Goal: Task Accomplishment & Management: Use online tool/utility

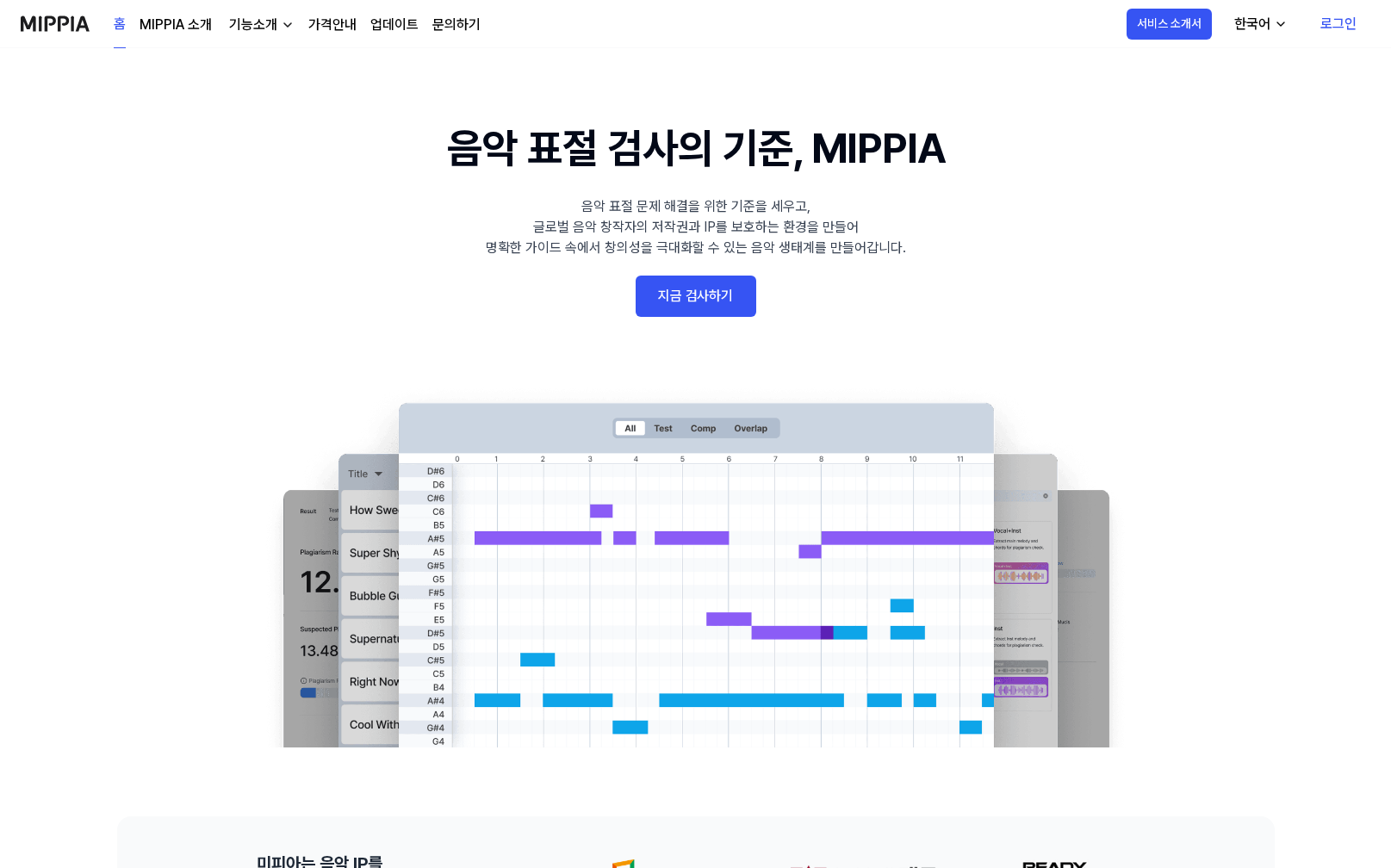
click at [721, 300] on link "지금 검사하기" at bounding box center [696, 296] width 121 height 41
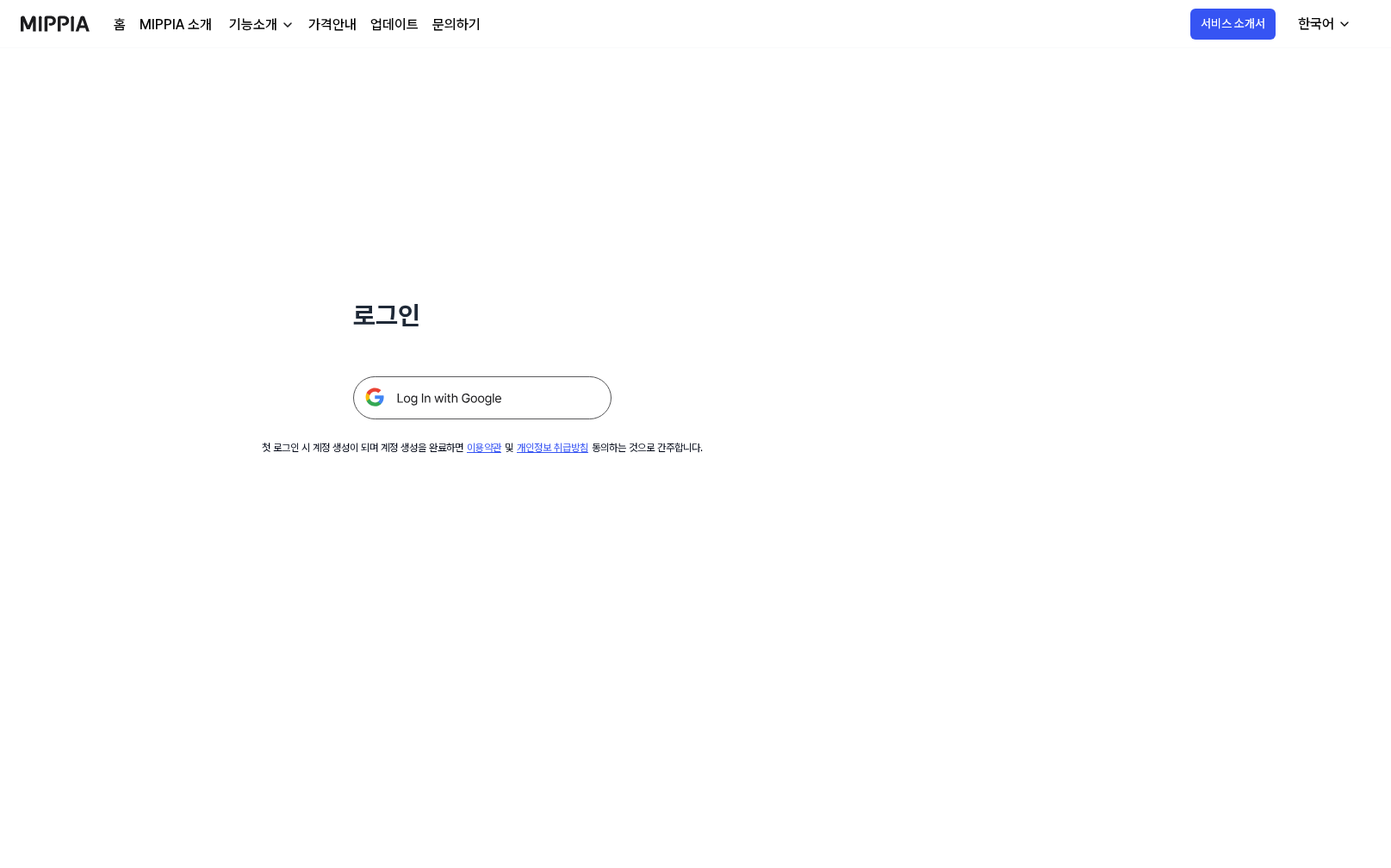
click at [556, 395] on img at bounding box center [482, 398] width 258 height 43
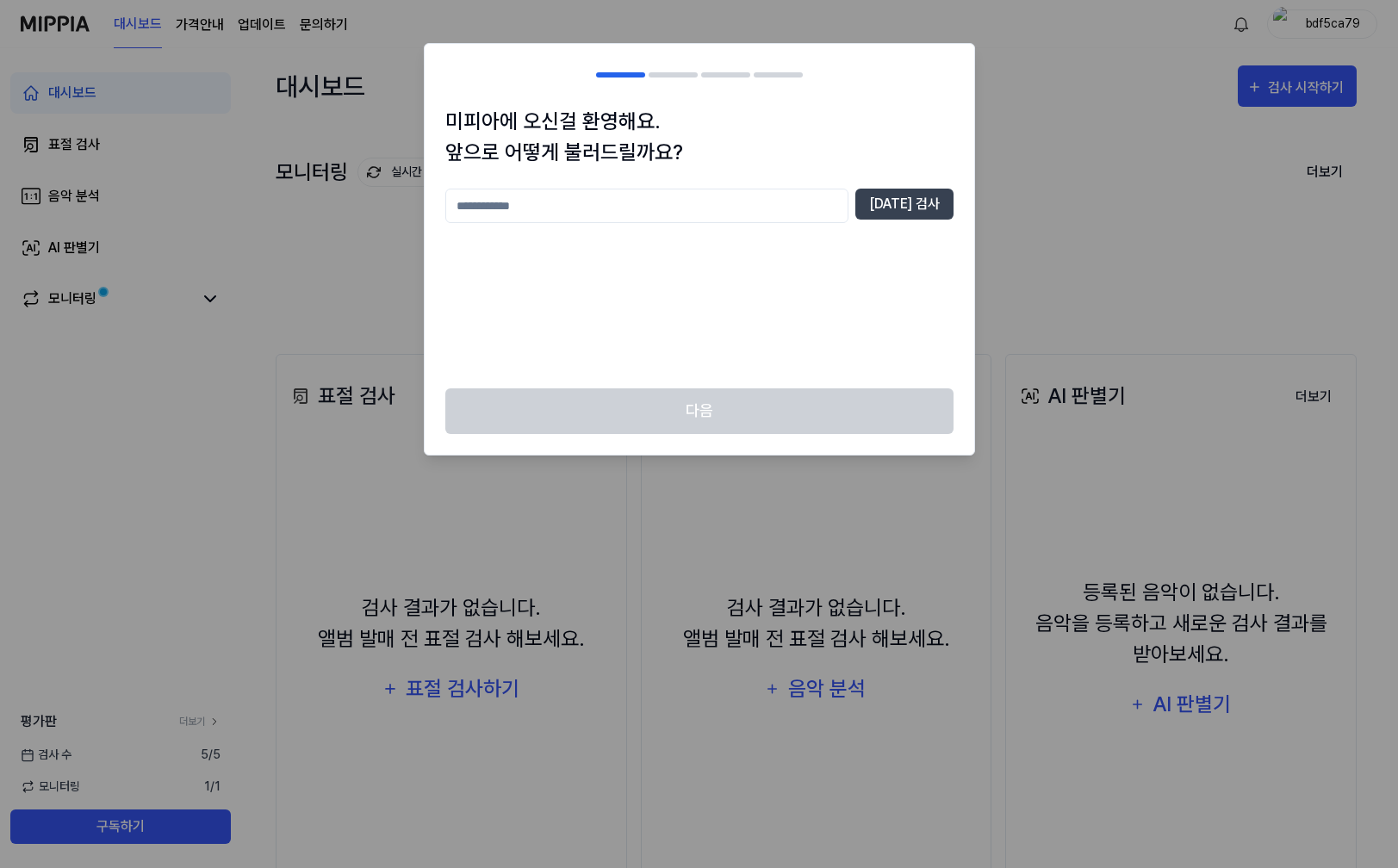
click at [711, 200] on input "text" at bounding box center [646, 206] width 403 height 35
type input "*******"
click at [931, 219] on div "******* [DATE] 검사" at bounding box center [699, 206] width 508 height 35
click at [938, 211] on button "[DATE] 검사" at bounding box center [905, 204] width 98 height 31
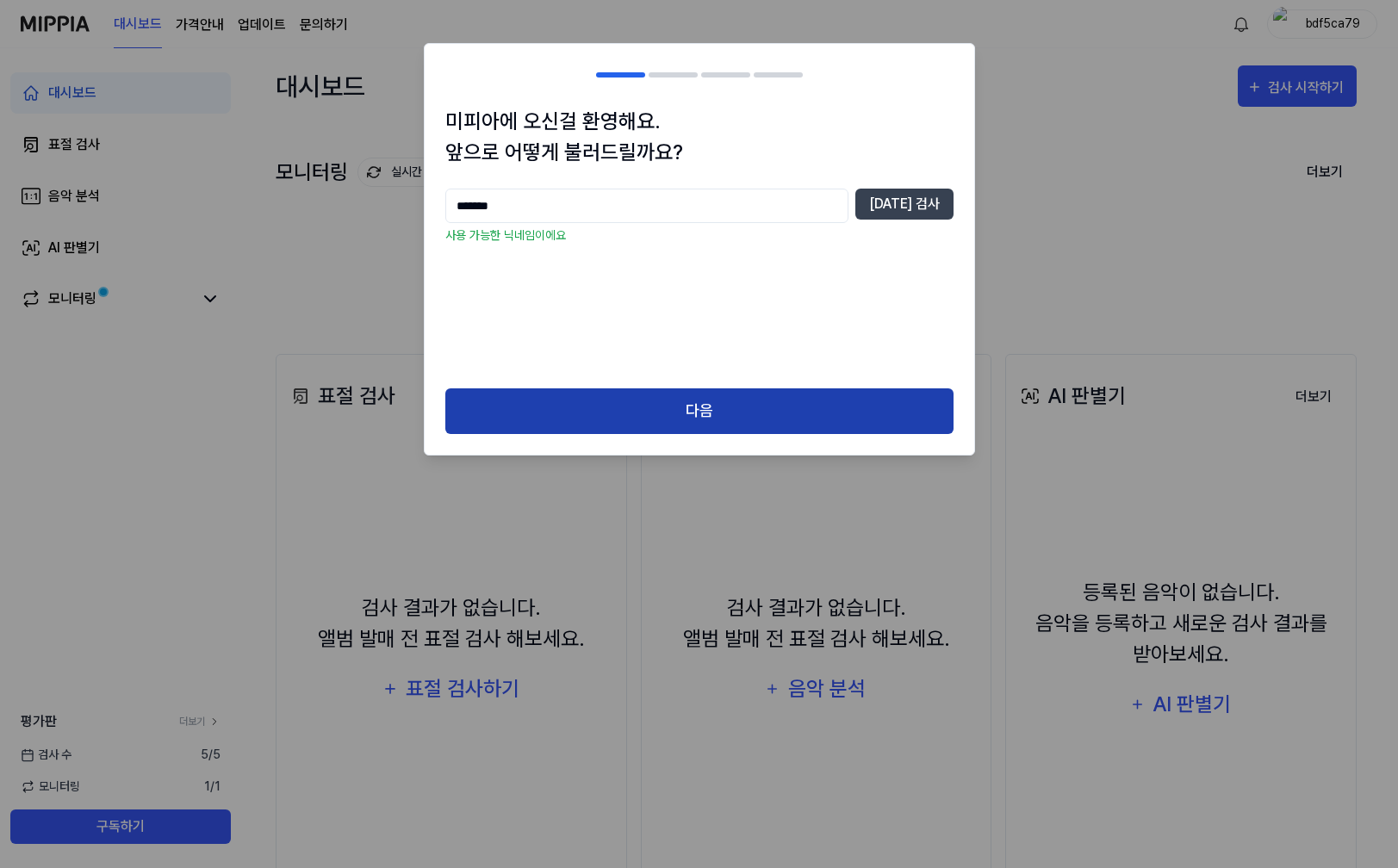
drag, startPoint x: 712, startPoint y: 385, endPoint x: 717, endPoint y: 394, distance: 10.3
click at [712, 385] on div "미피아에 오신걸 환영해요. 앞으로 어떻게 불러드릴까요? ******* [DATE] 검사 사용 가능한 닉네임이에요" at bounding box center [699, 247] width 550 height 282
click at [716, 401] on button "다음" at bounding box center [699, 410] width 508 height 46
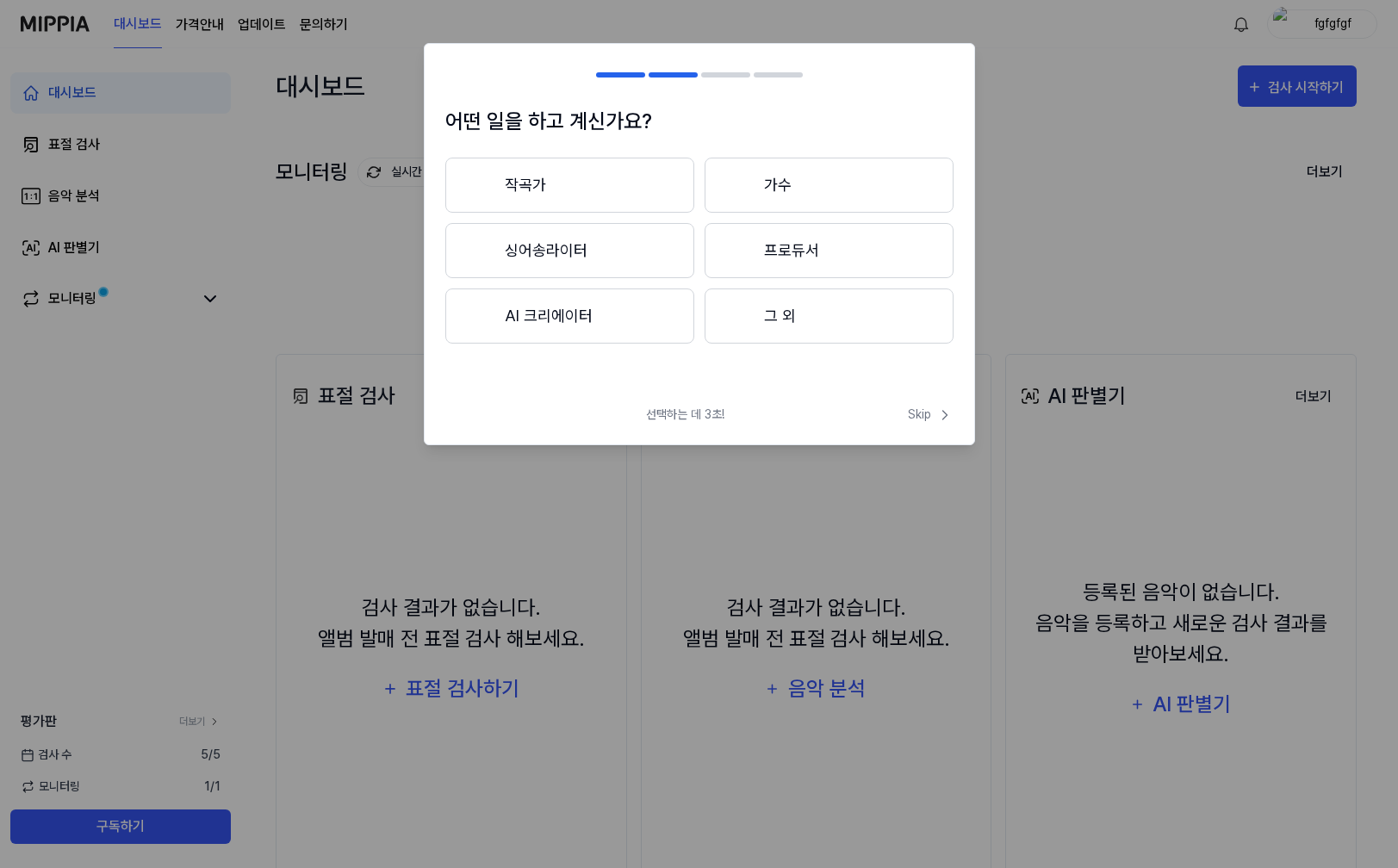
click at [620, 165] on button "작곡가" at bounding box center [569, 185] width 249 height 55
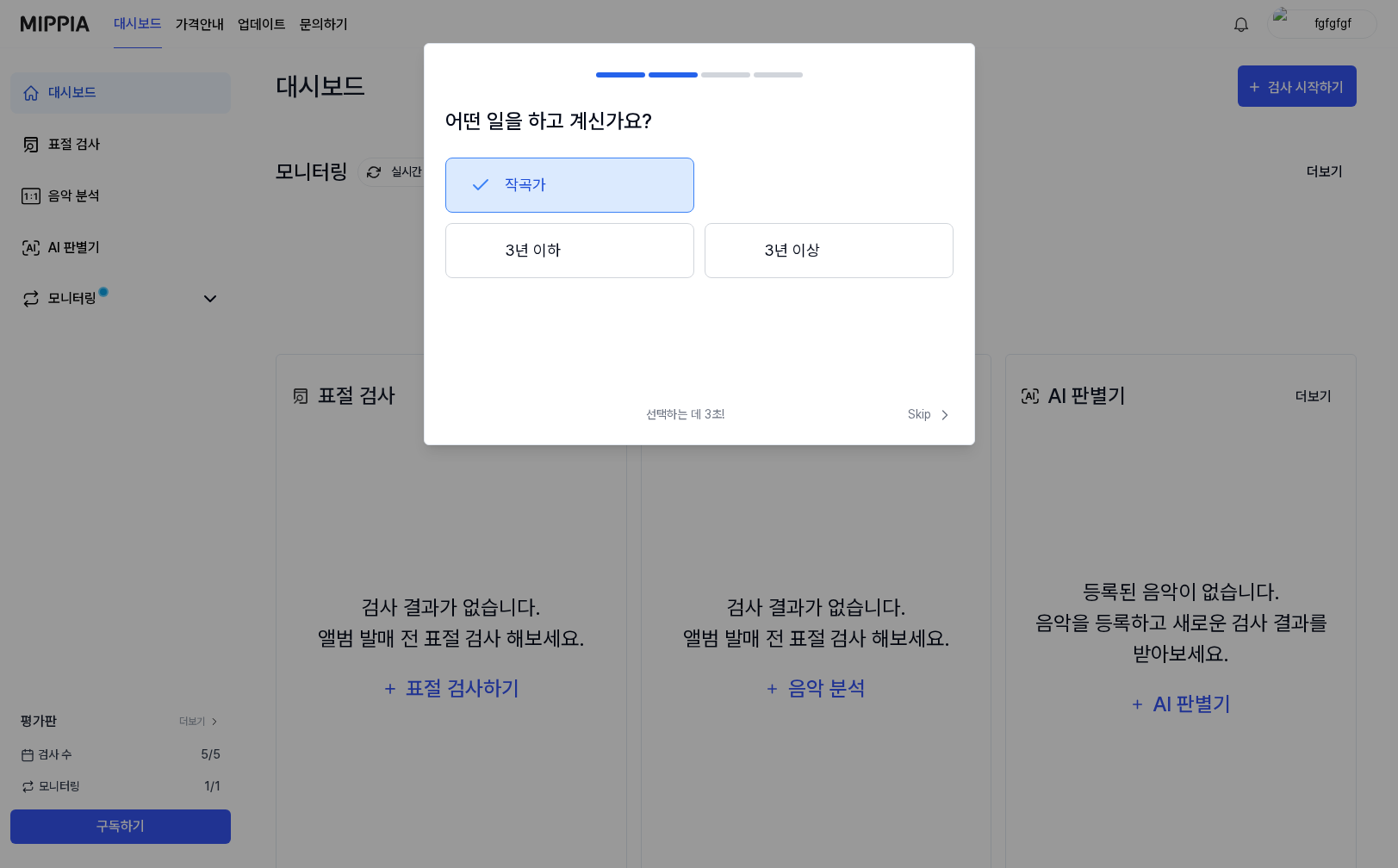
click at [863, 233] on button "3년 이상" at bounding box center [829, 250] width 249 height 55
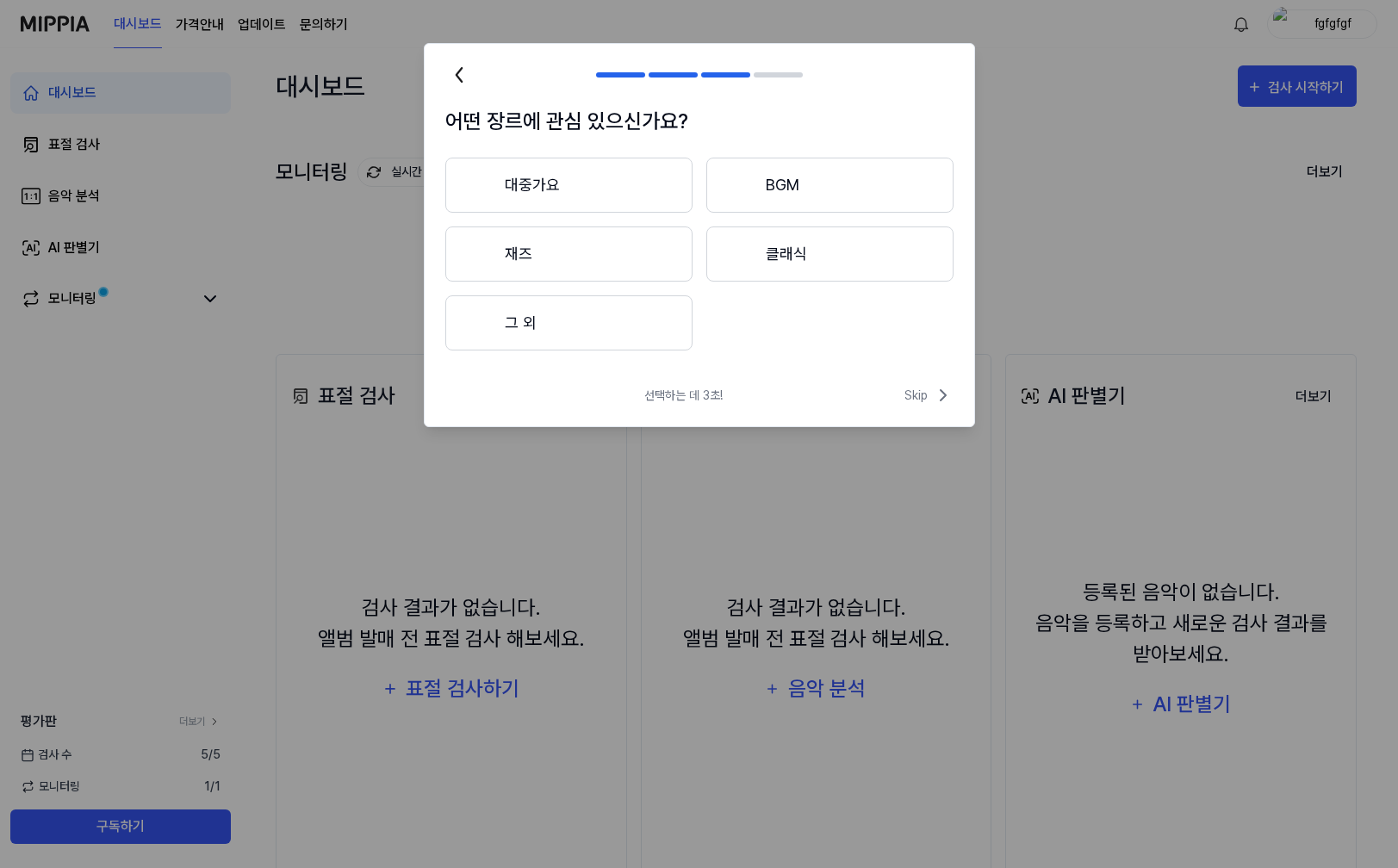
click at [636, 194] on button "대중가요" at bounding box center [569, 185] width 247 height 55
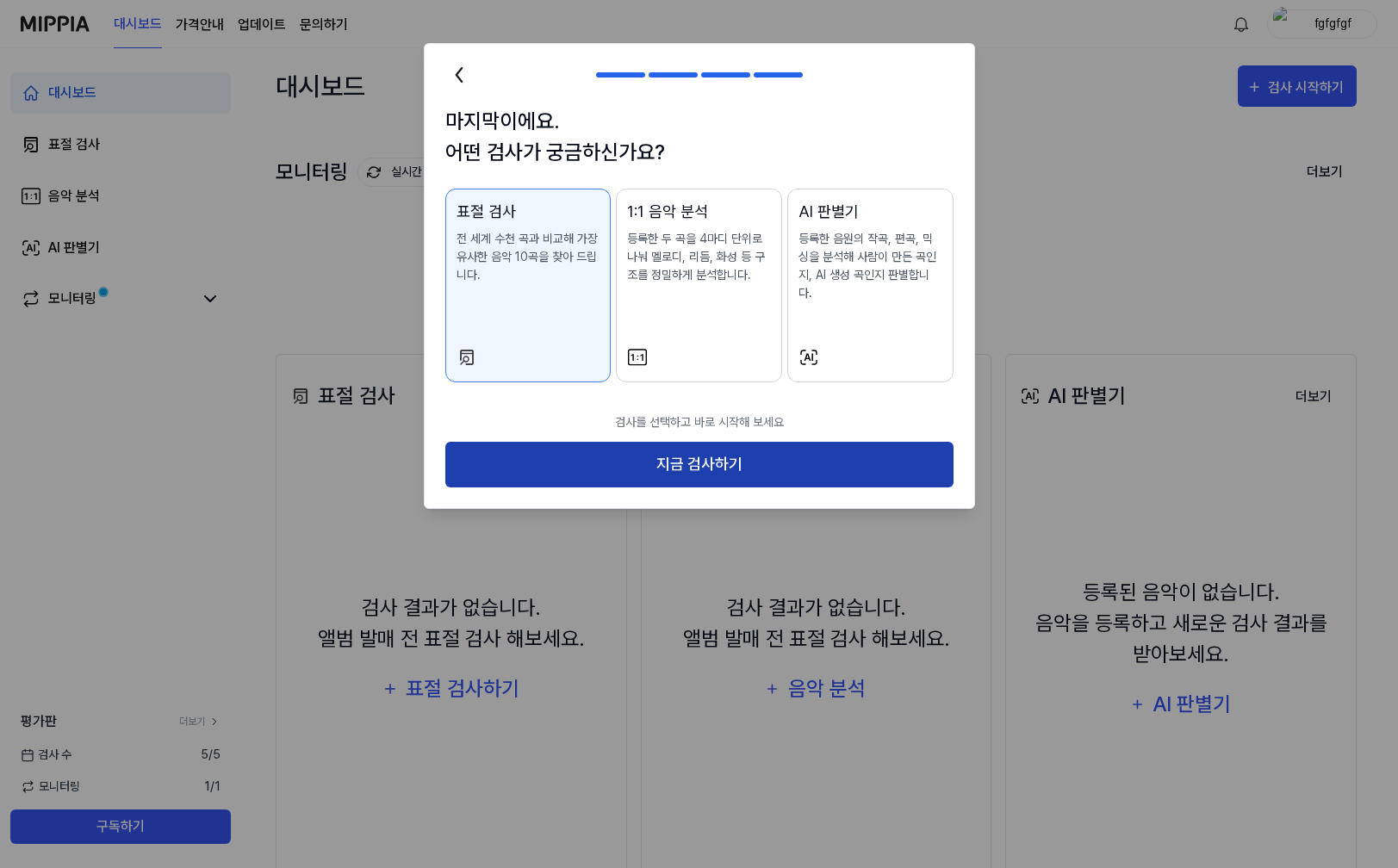
click at [777, 441] on button "지금 검사하기" at bounding box center [699, 464] width 508 height 46
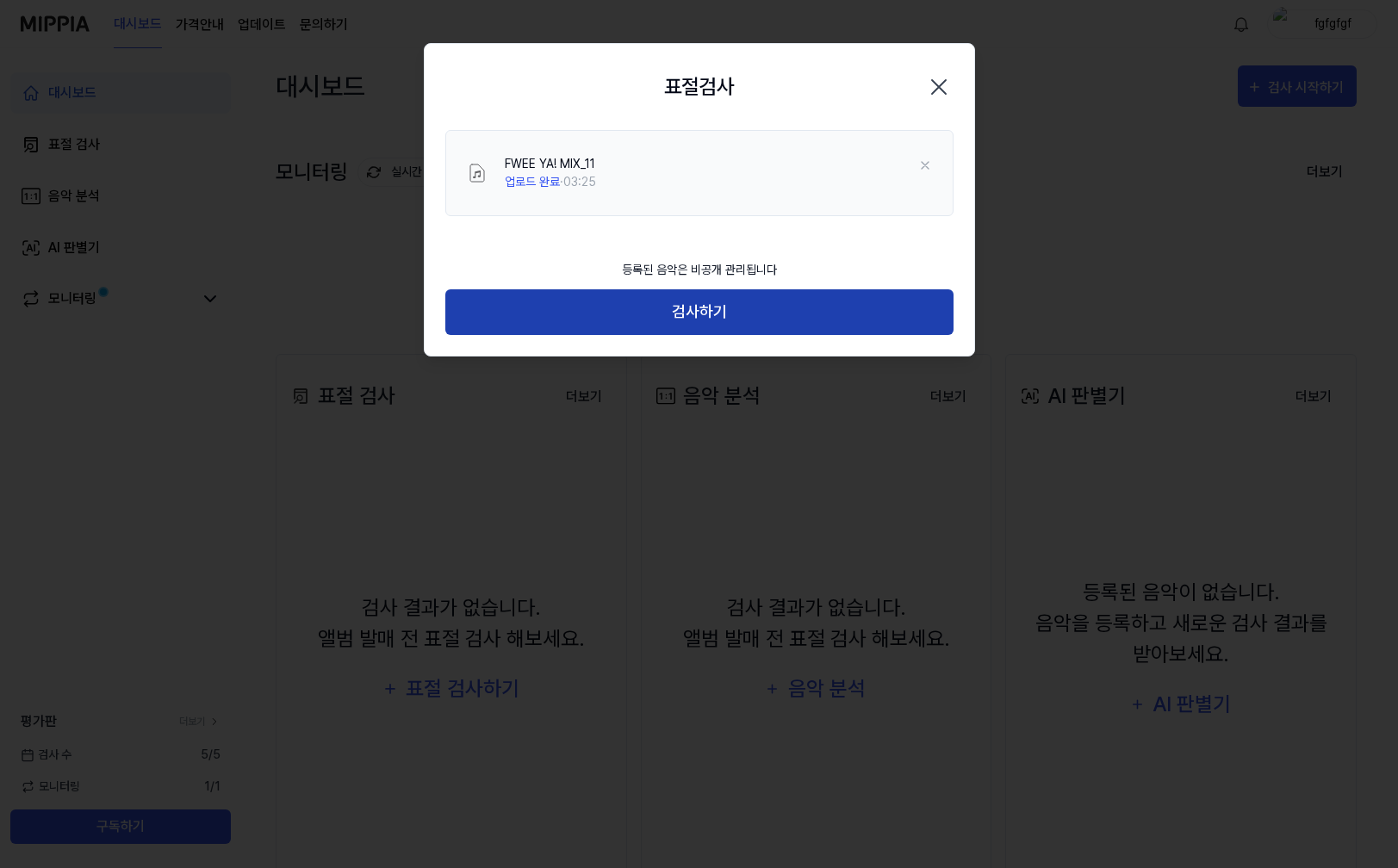
click at [776, 313] on button "검사하기" at bounding box center [699, 312] width 508 height 46
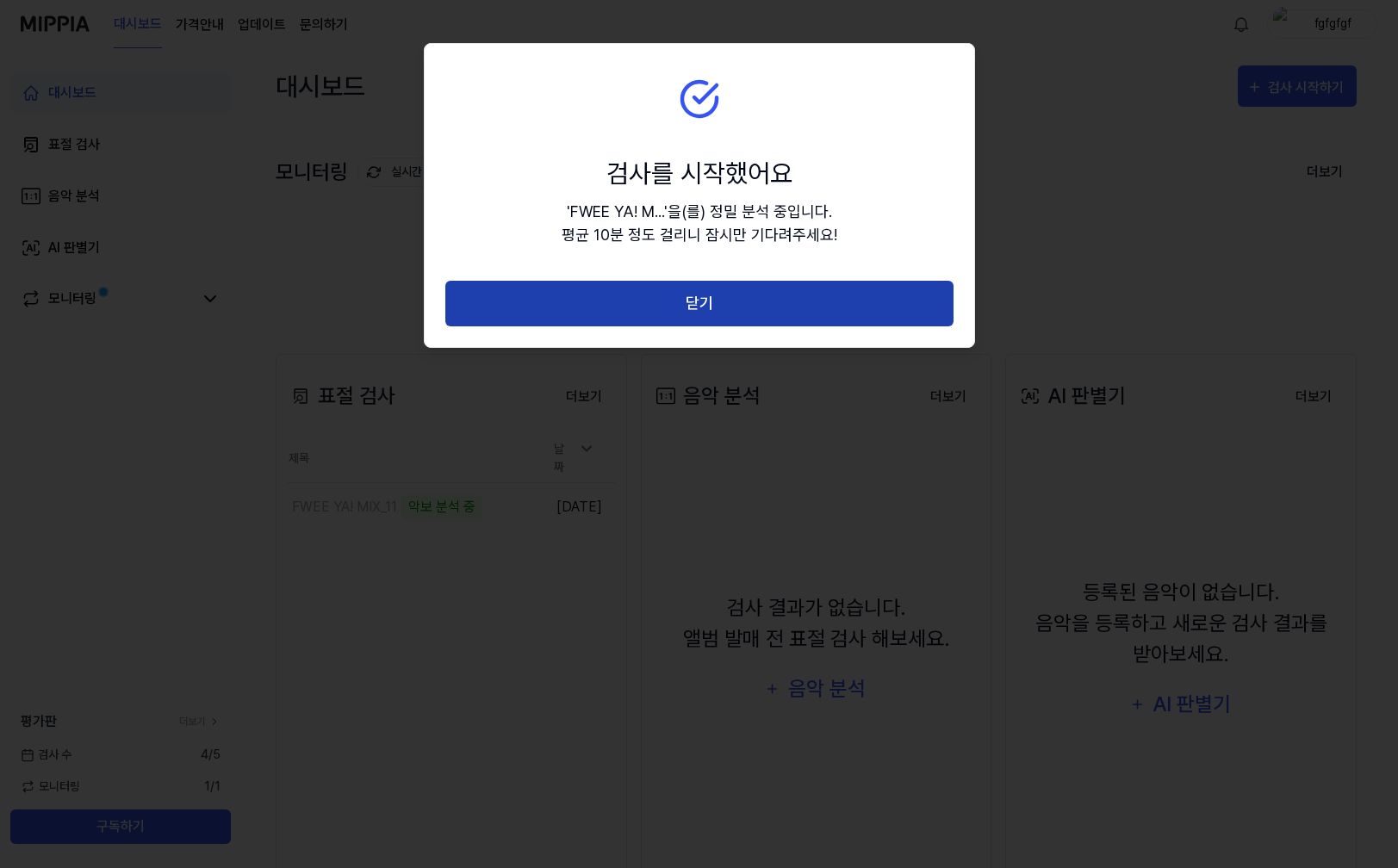
click at [848, 310] on button "닫기" at bounding box center [699, 303] width 508 height 46
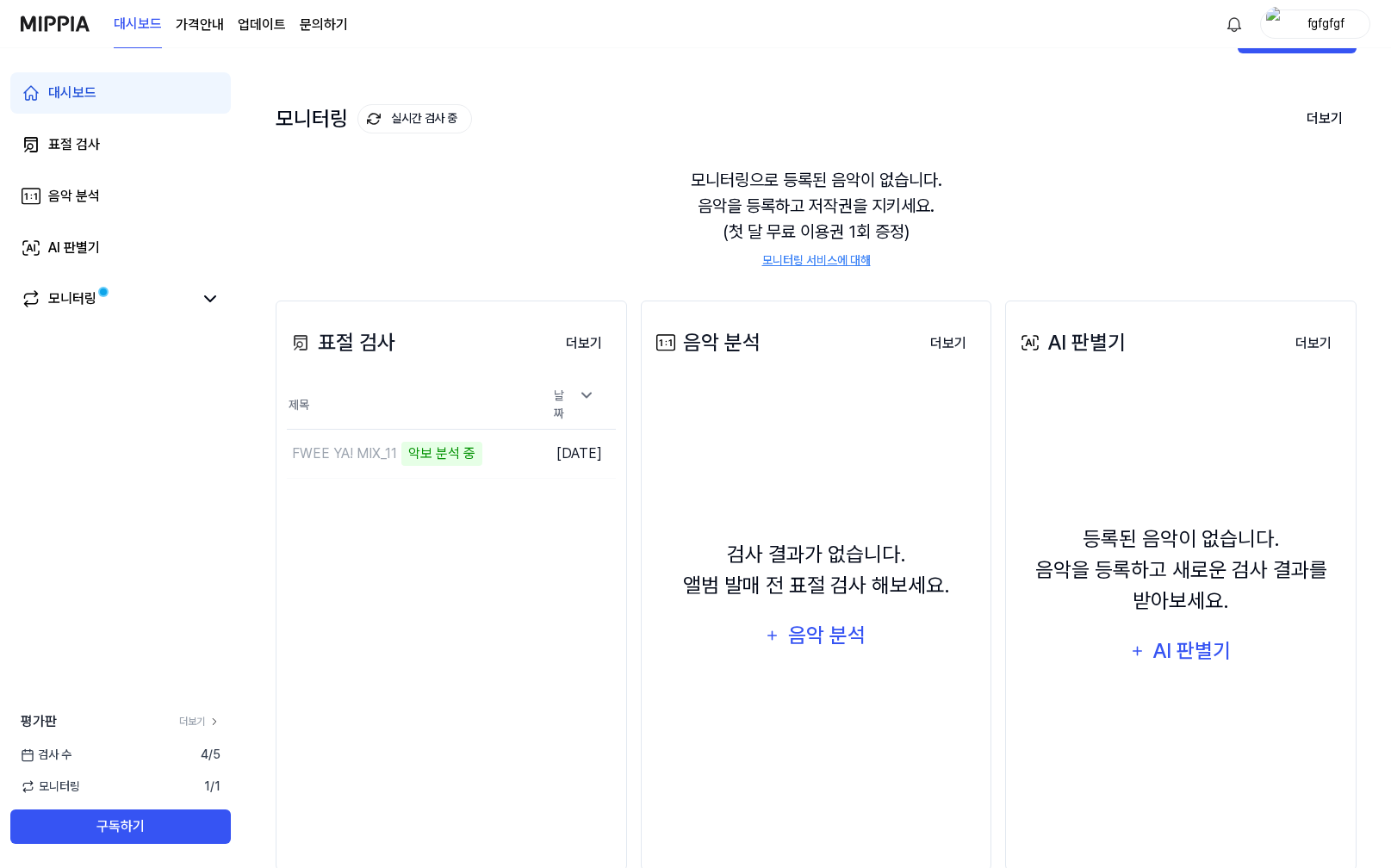
scroll to position [59, 0]
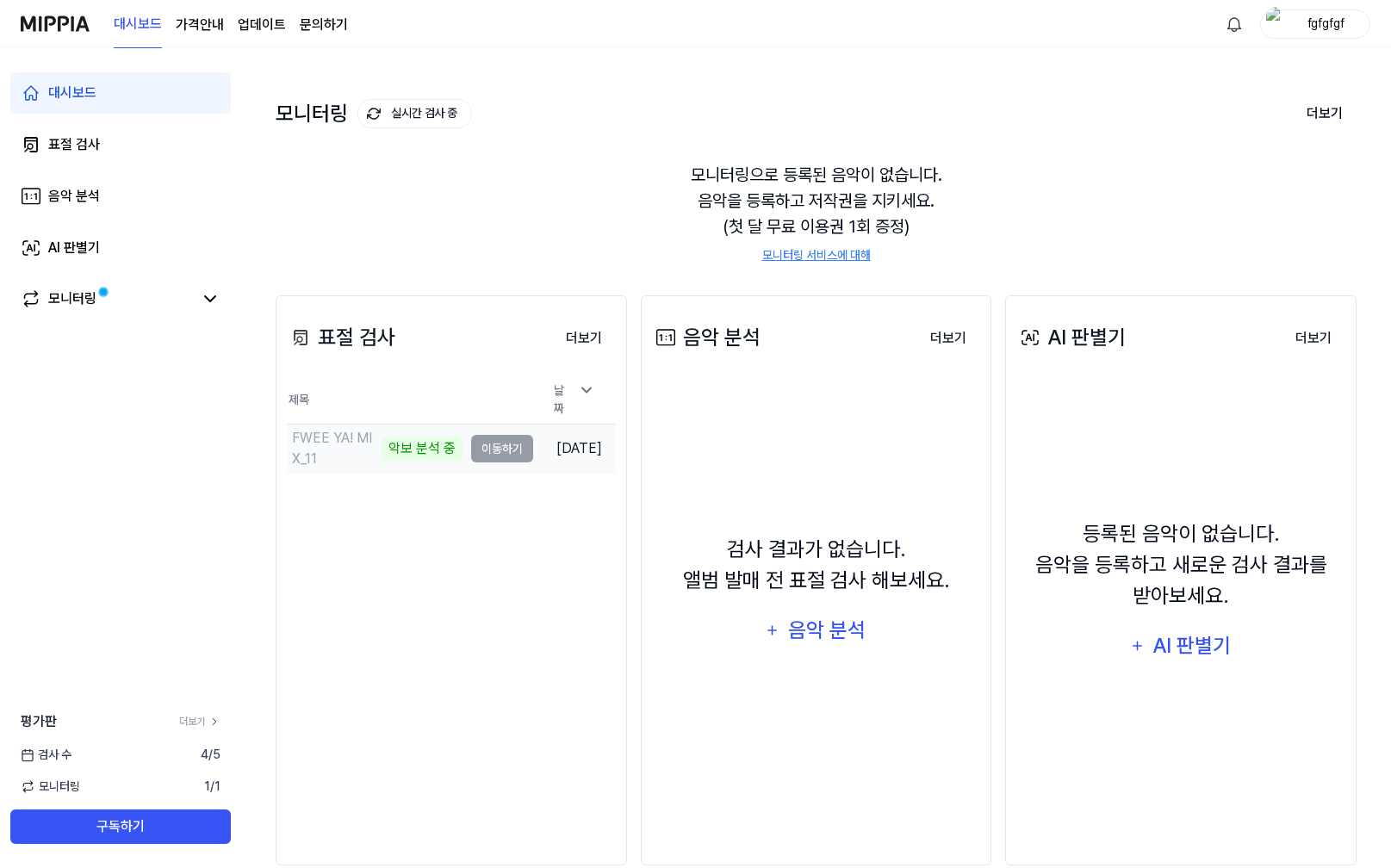
click at [500, 442] on td "FWEE YA! MIX_11 악보 분석 중 이동하기" at bounding box center [410, 448] width 246 height 48
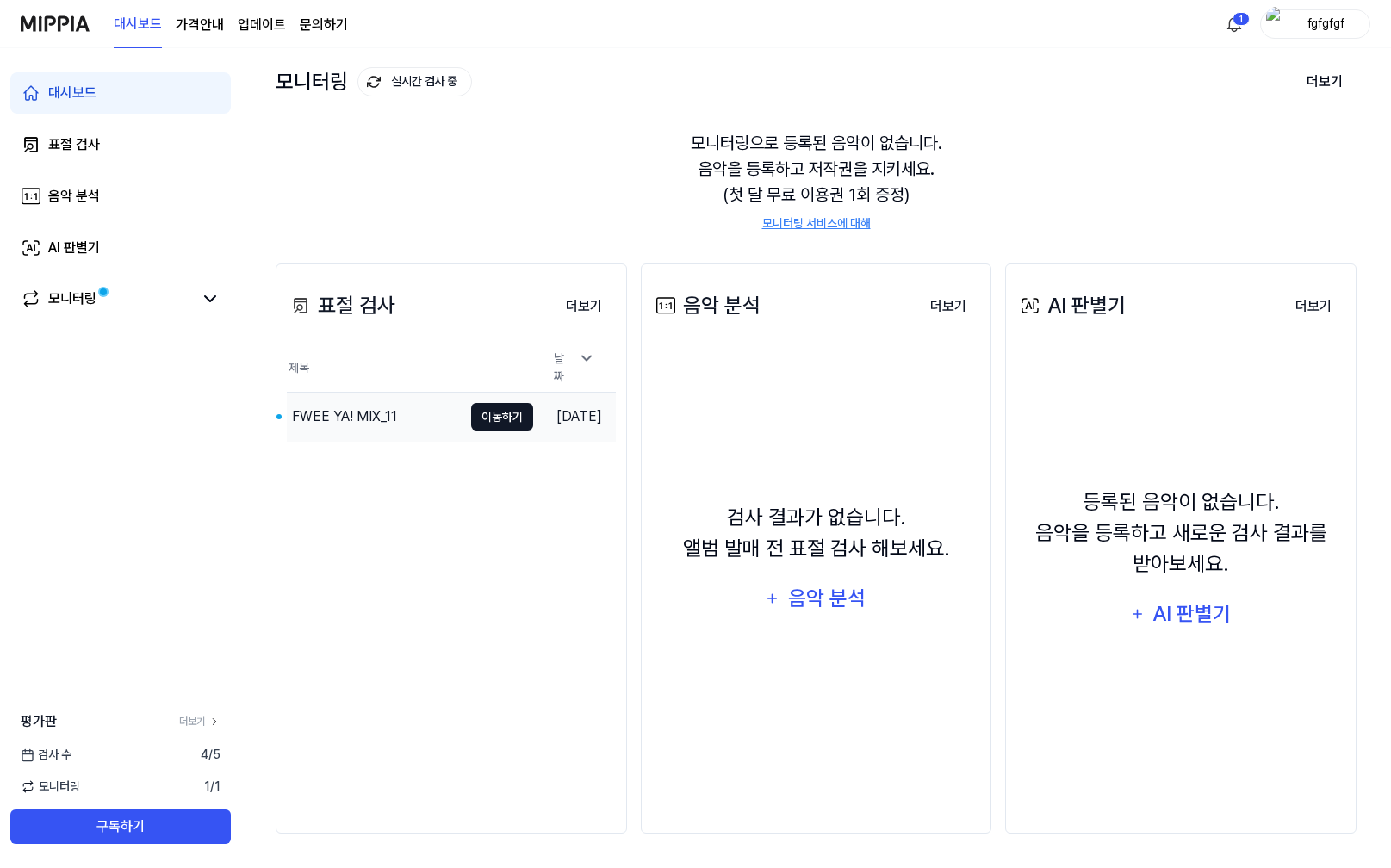
click at [471, 413] on button "이동하기" at bounding box center [502, 416] width 62 height 28
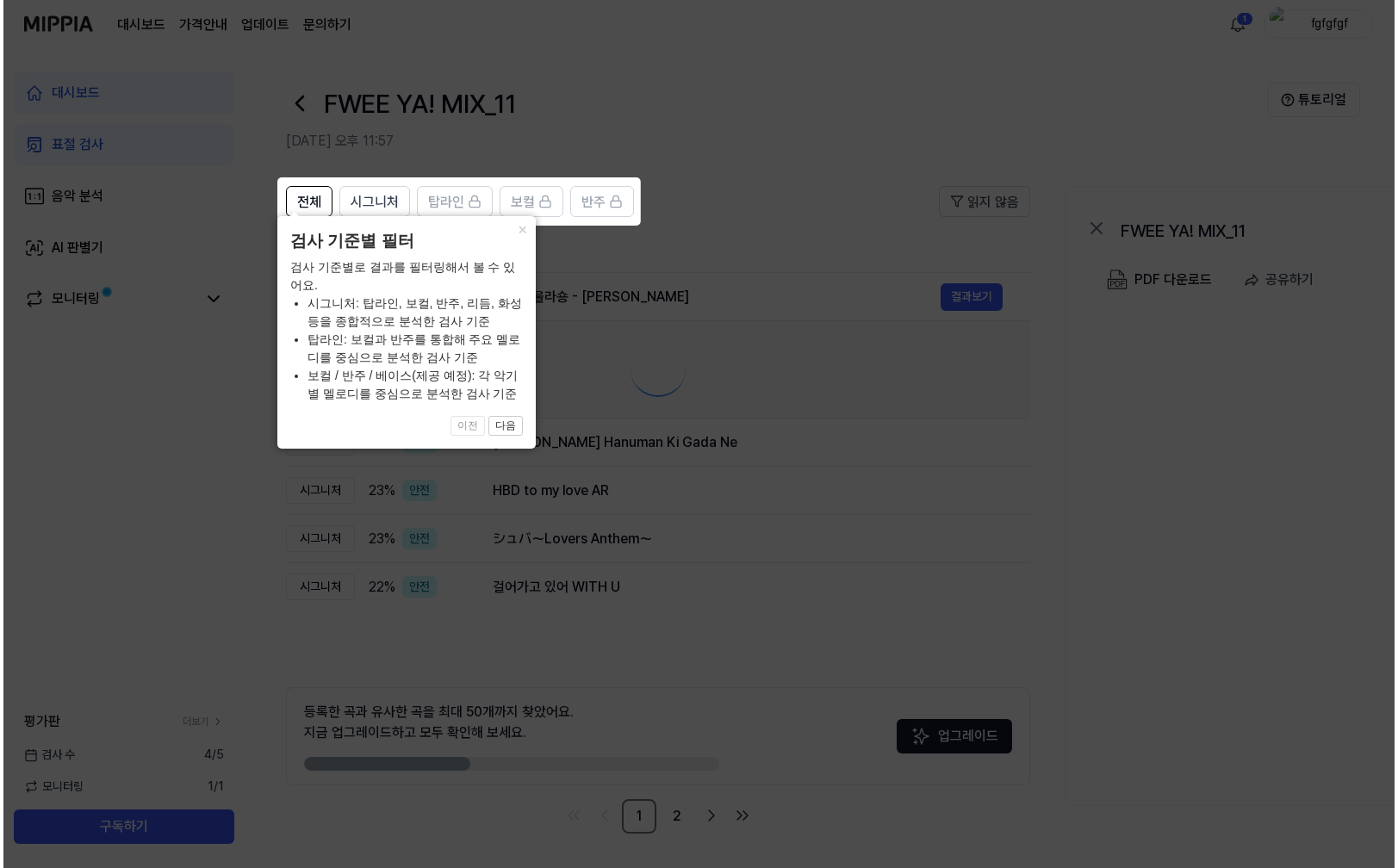
scroll to position [0, 0]
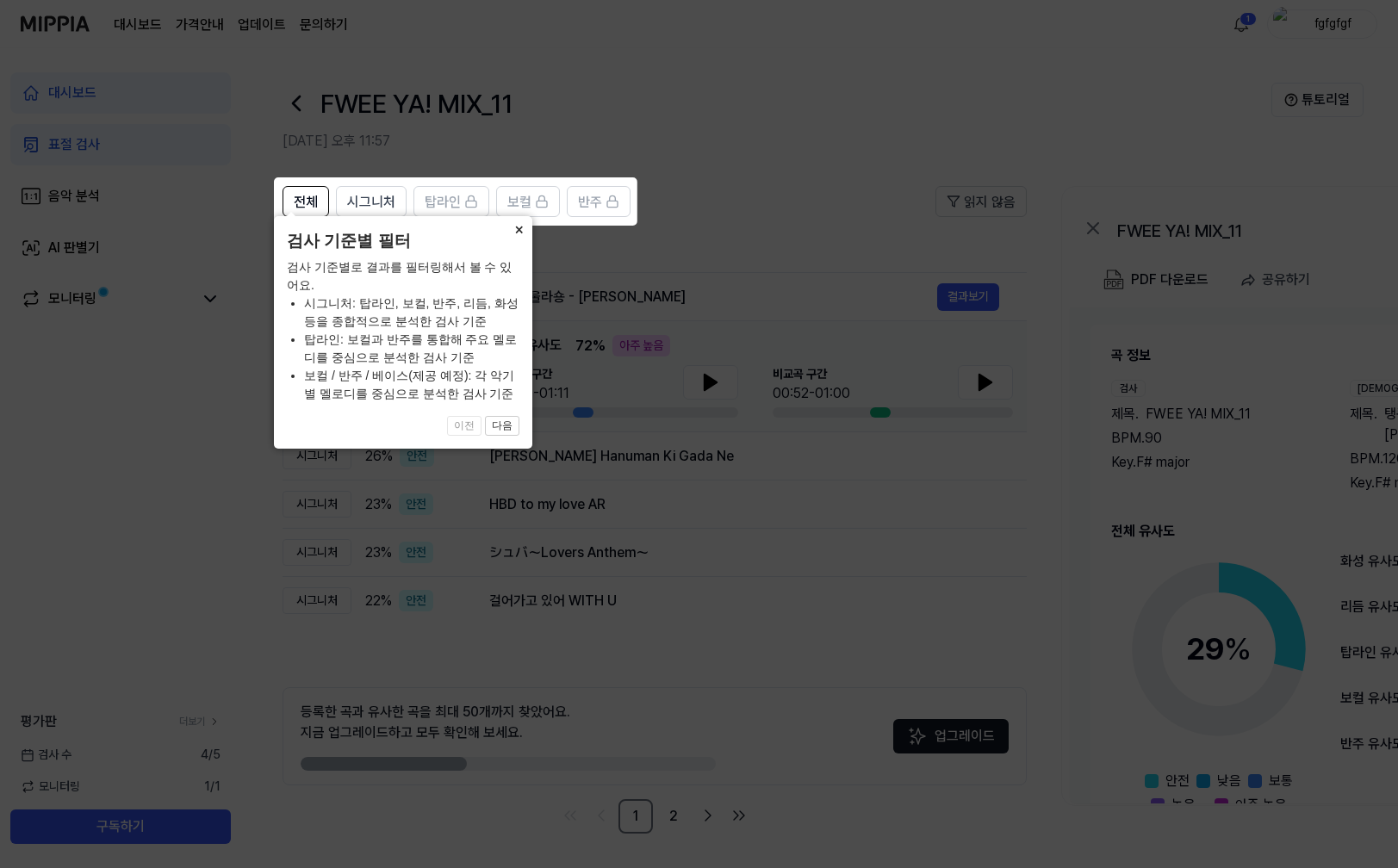
click at [518, 240] on button "×" at bounding box center [518, 228] width 28 height 24
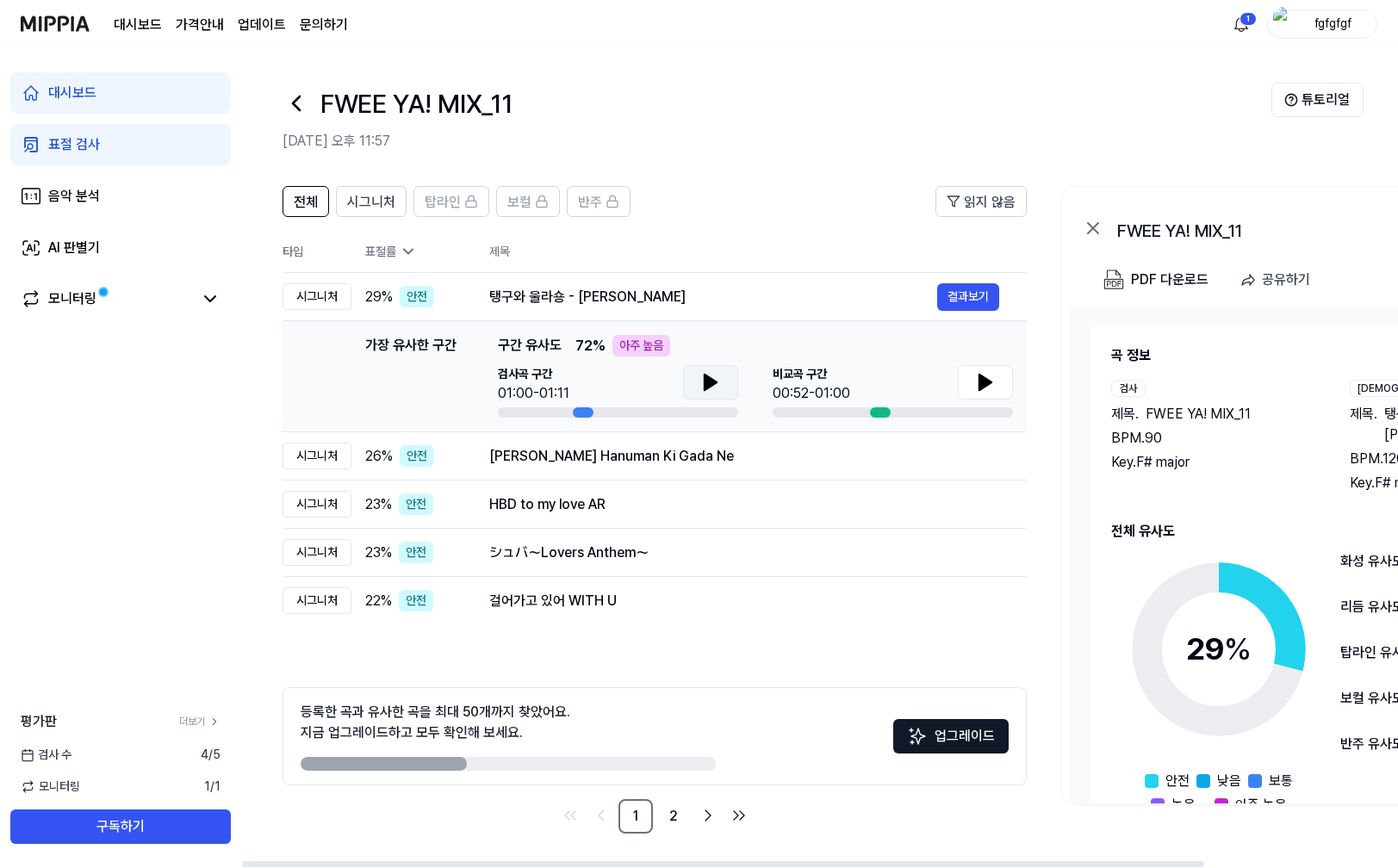
click at [700, 374] on icon at bounding box center [710, 383] width 21 height 21
drag, startPoint x: 701, startPoint y: 379, endPoint x: 828, endPoint y: 377, distance: 127.0
click at [701, 380] on icon at bounding box center [710, 383] width 21 height 21
click at [991, 383] on icon at bounding box center [985, 383] width 21 height 21
click at [966, 506] on button "결과보기" at bounding box center [968, 504] width 62 height 28
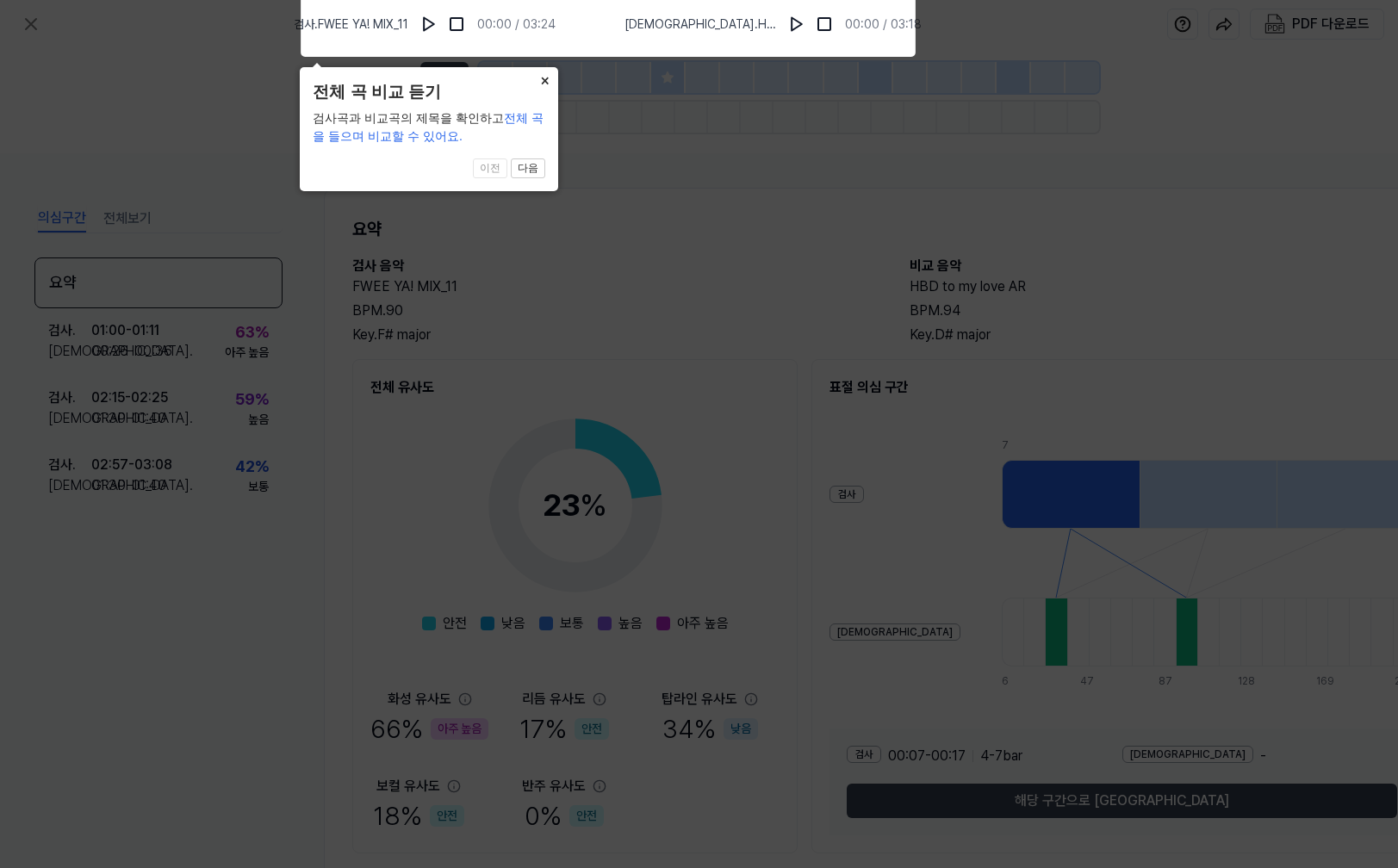
click at [535, 76] on button "×" at bounding box center [544, 79] width 28 height 24
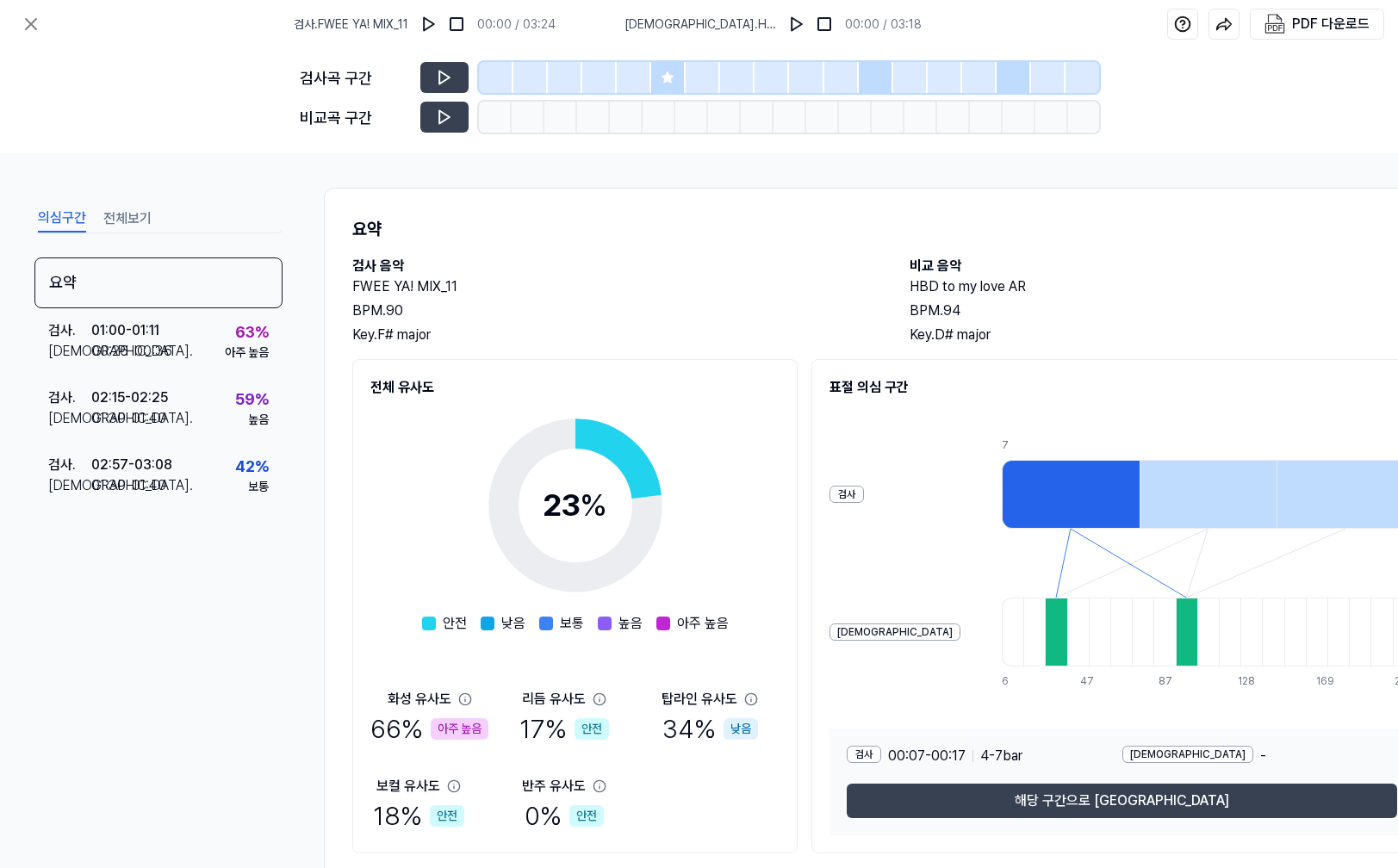
scroll to position [55, 0]
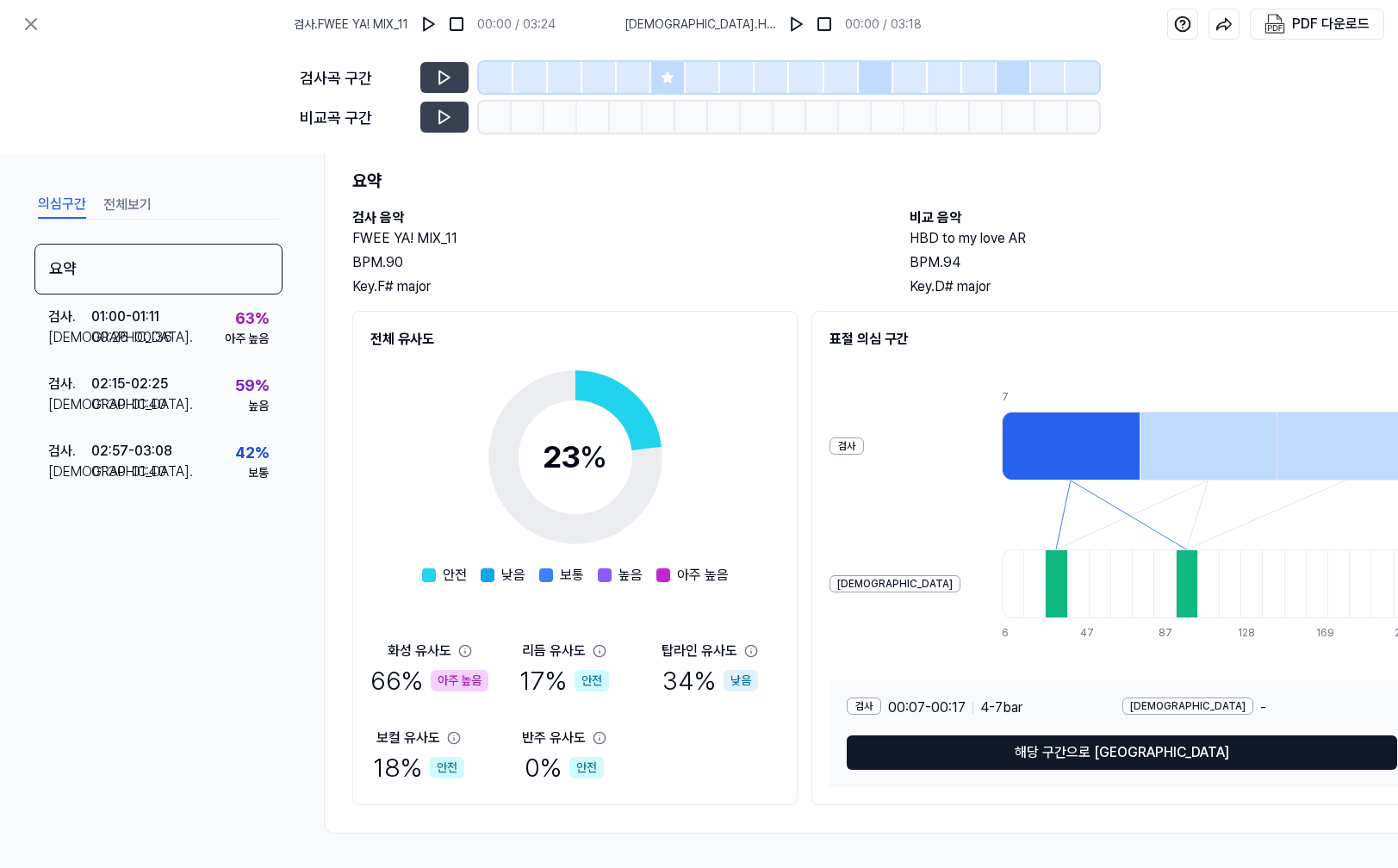
click at [1113, 749] on button "해당 구간으로 [GEOGRAPHIC_DATA]" at bounding box center [1122, 752] width 550 height 35
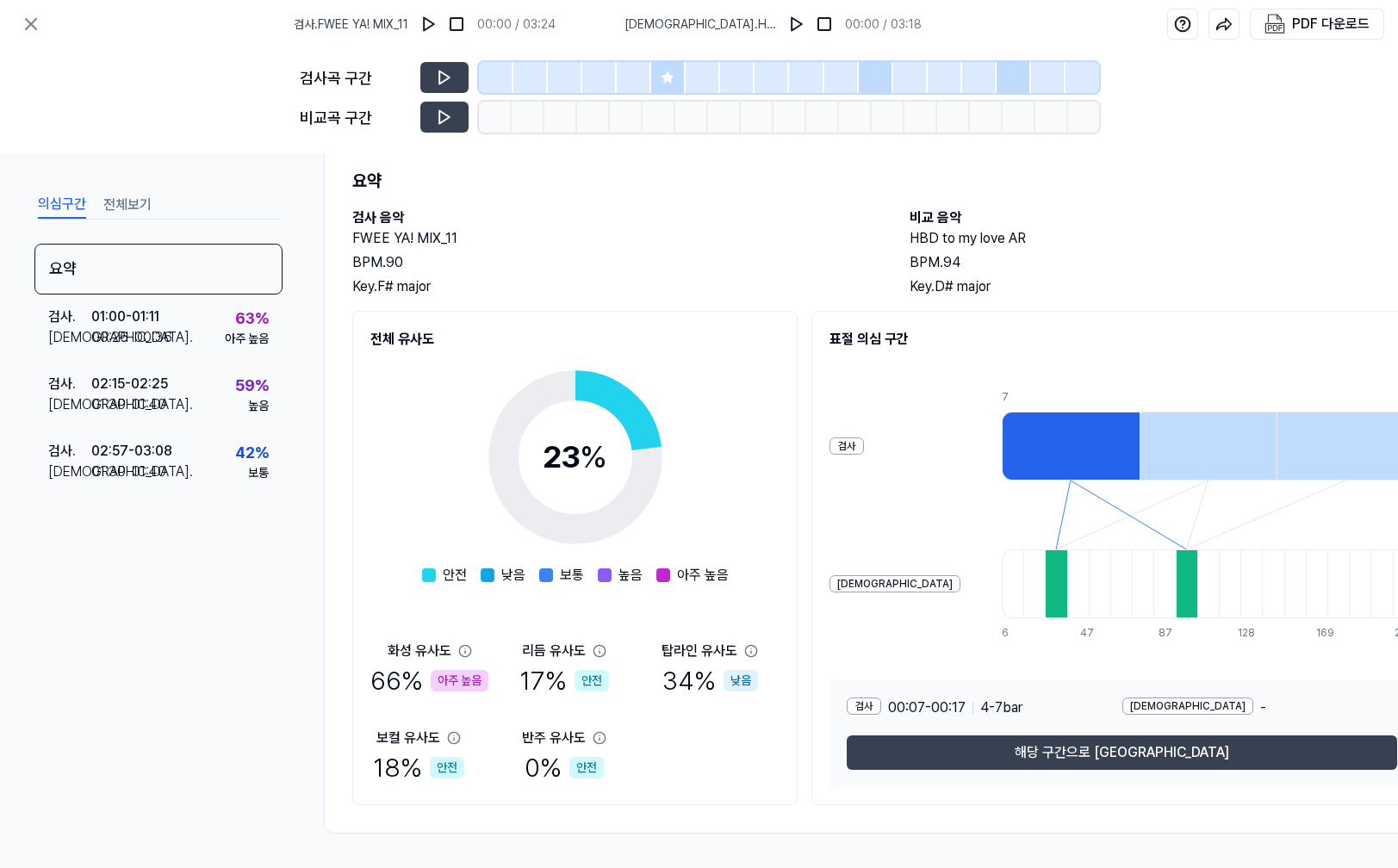
scroll to position [25, 0]
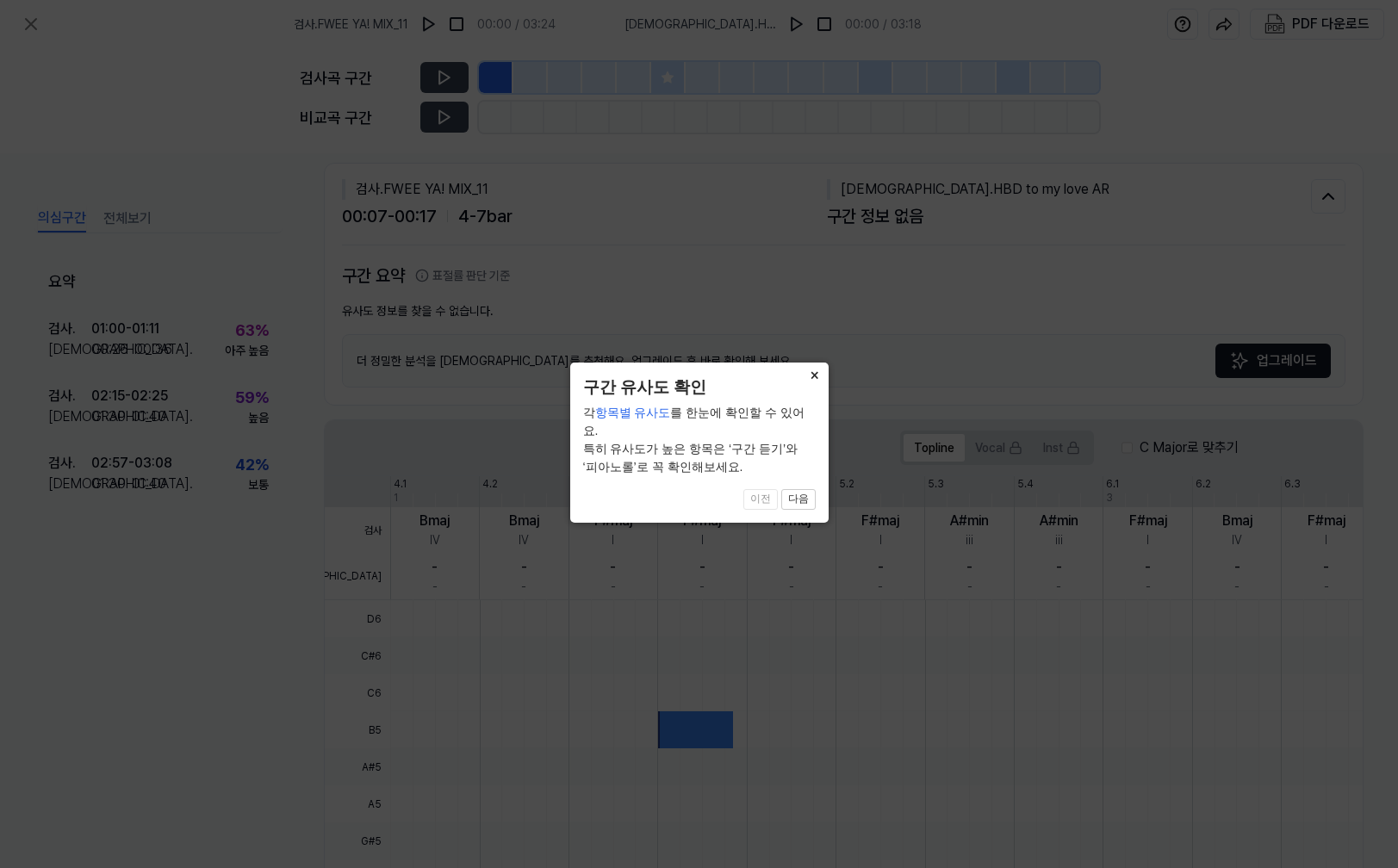
click at [814, 374] on button "×" at bounding box center [815, 375] width 28 height 24
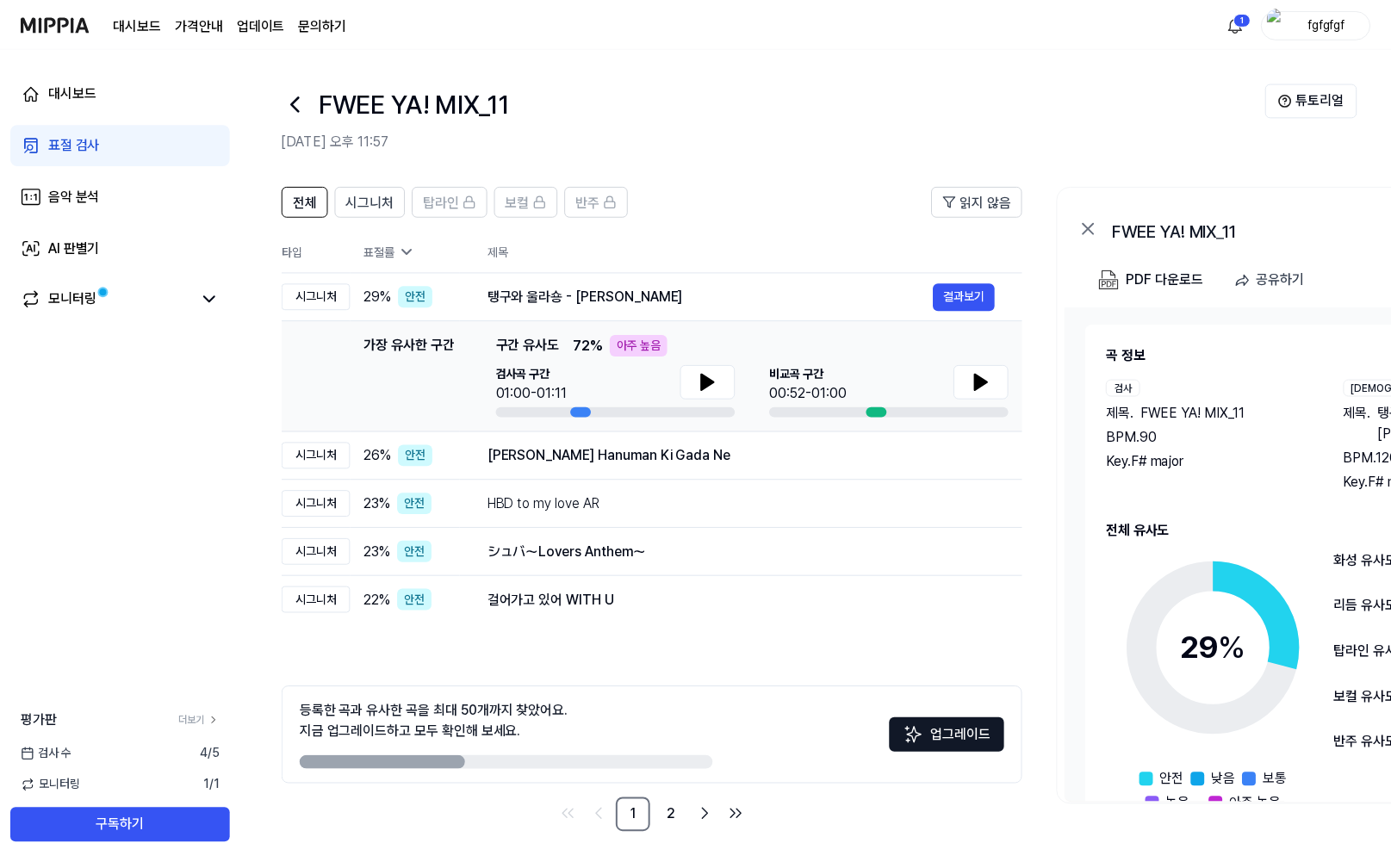
scroll to position [91, 0]
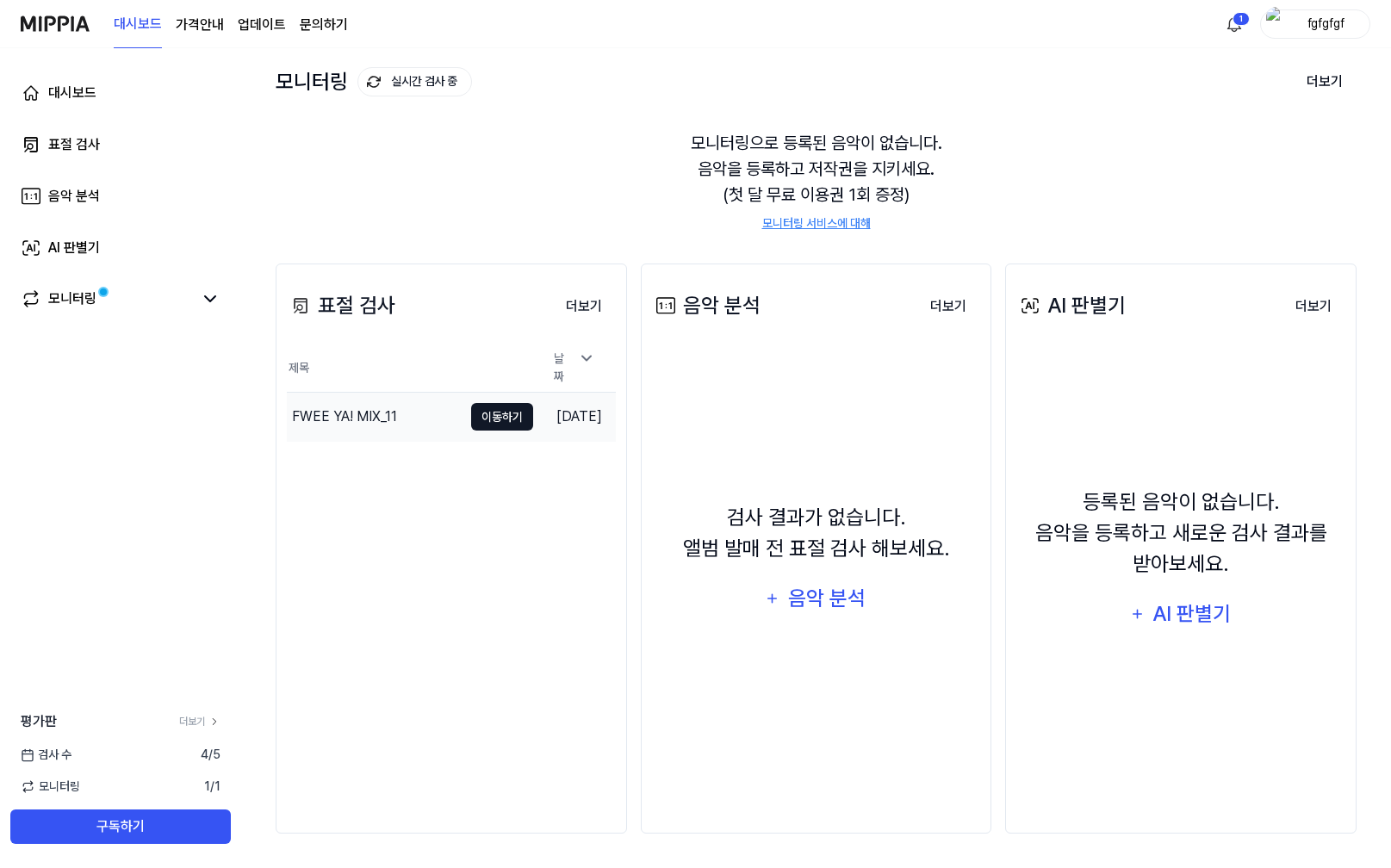
click at [474, 403] on button "이동하기" at bounding box center [502, 416] width 62 height 28
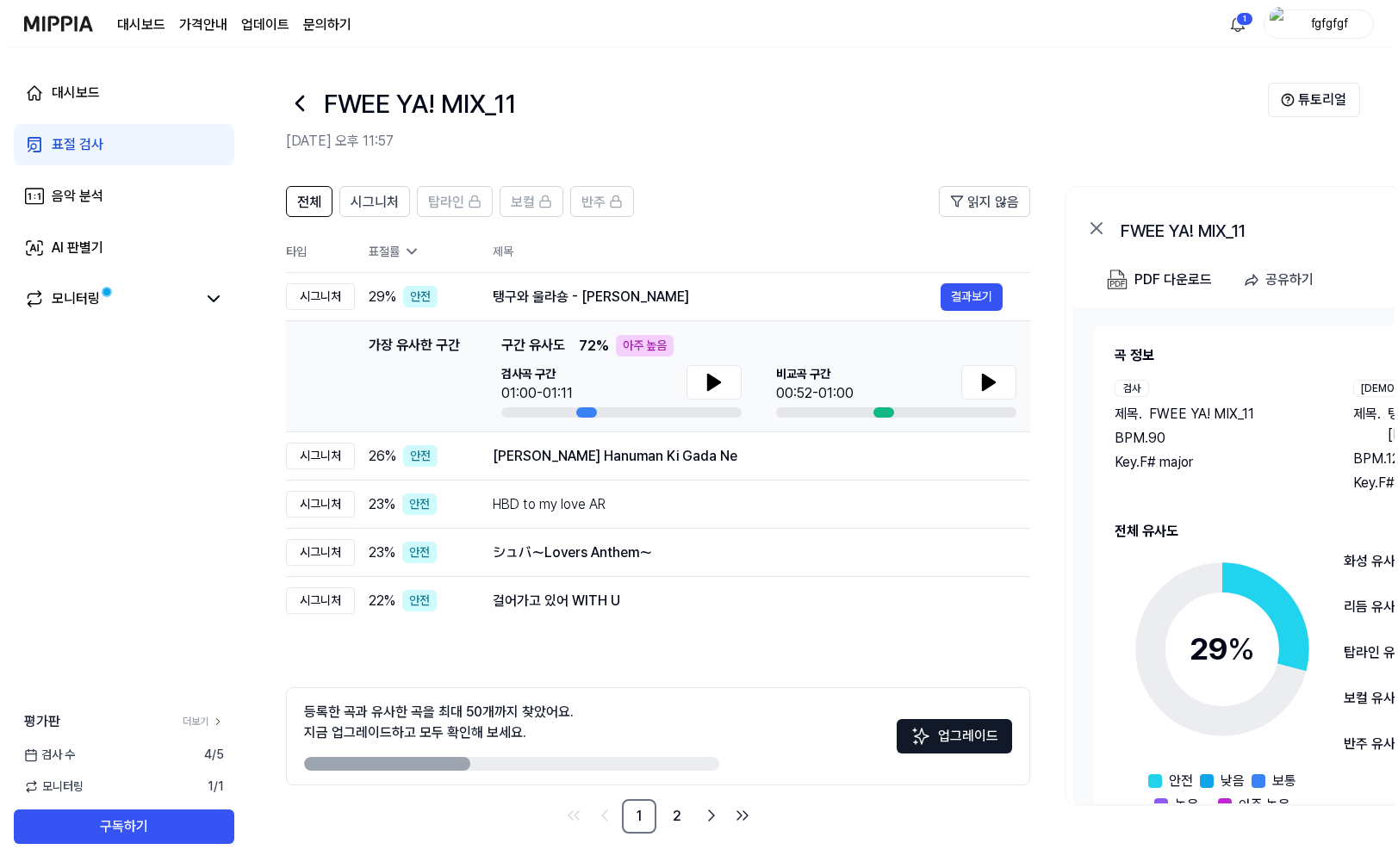
scroll to position [0, 0]
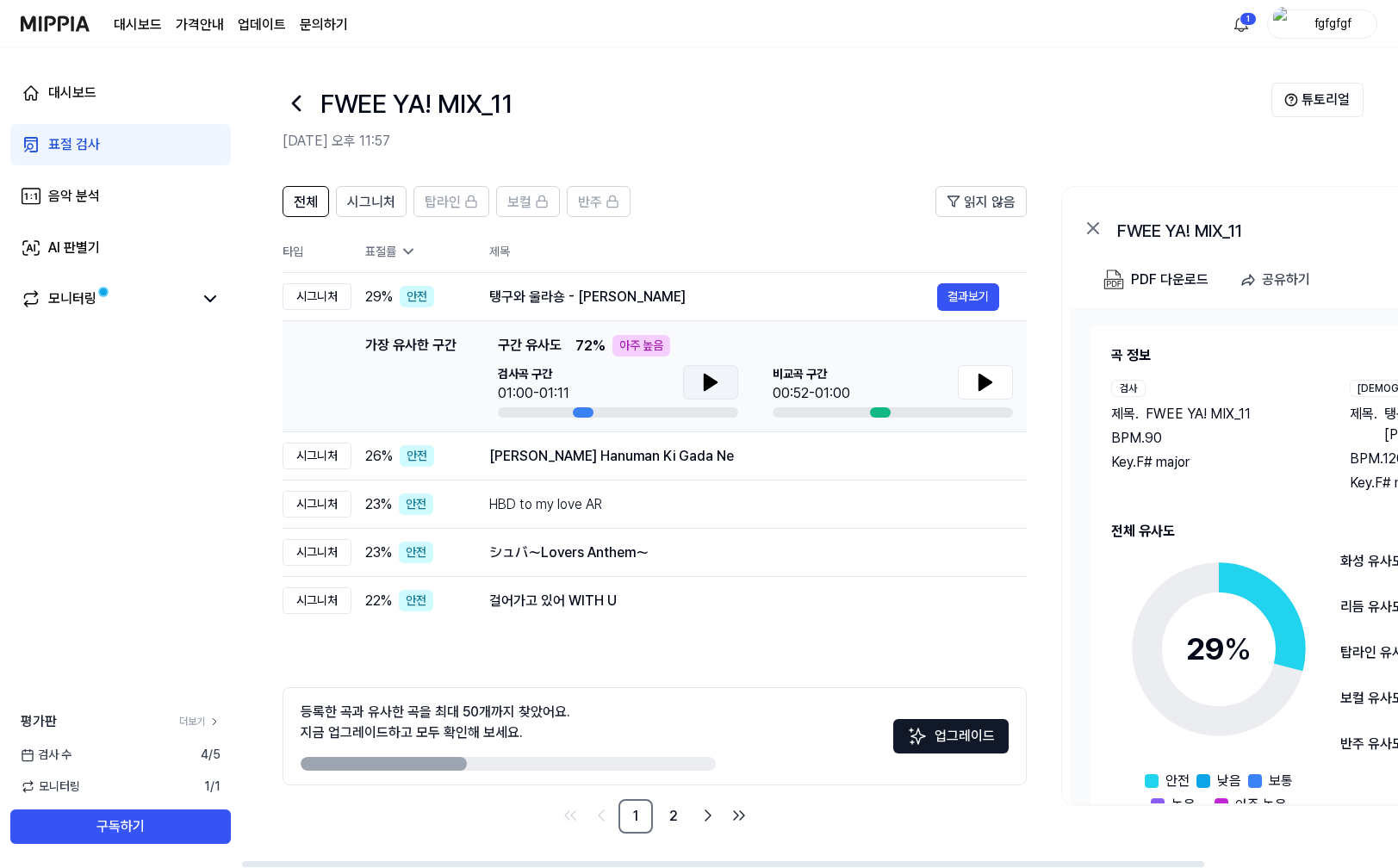
click at [716, 382] on icon at bounding box center [710, 383] width 12 height 16
click at [714, 382] on icon at bounding box center [714, 383] width 3 height 14
click at [707, 377] on icon at bounding box center [710, 383] width 12 height 16
click at [709, 382] on icon at bounding box center [710, 383] width 21 height 21
click at [713, 379] on icon at bounding box center [710, 383] width 21 height 21
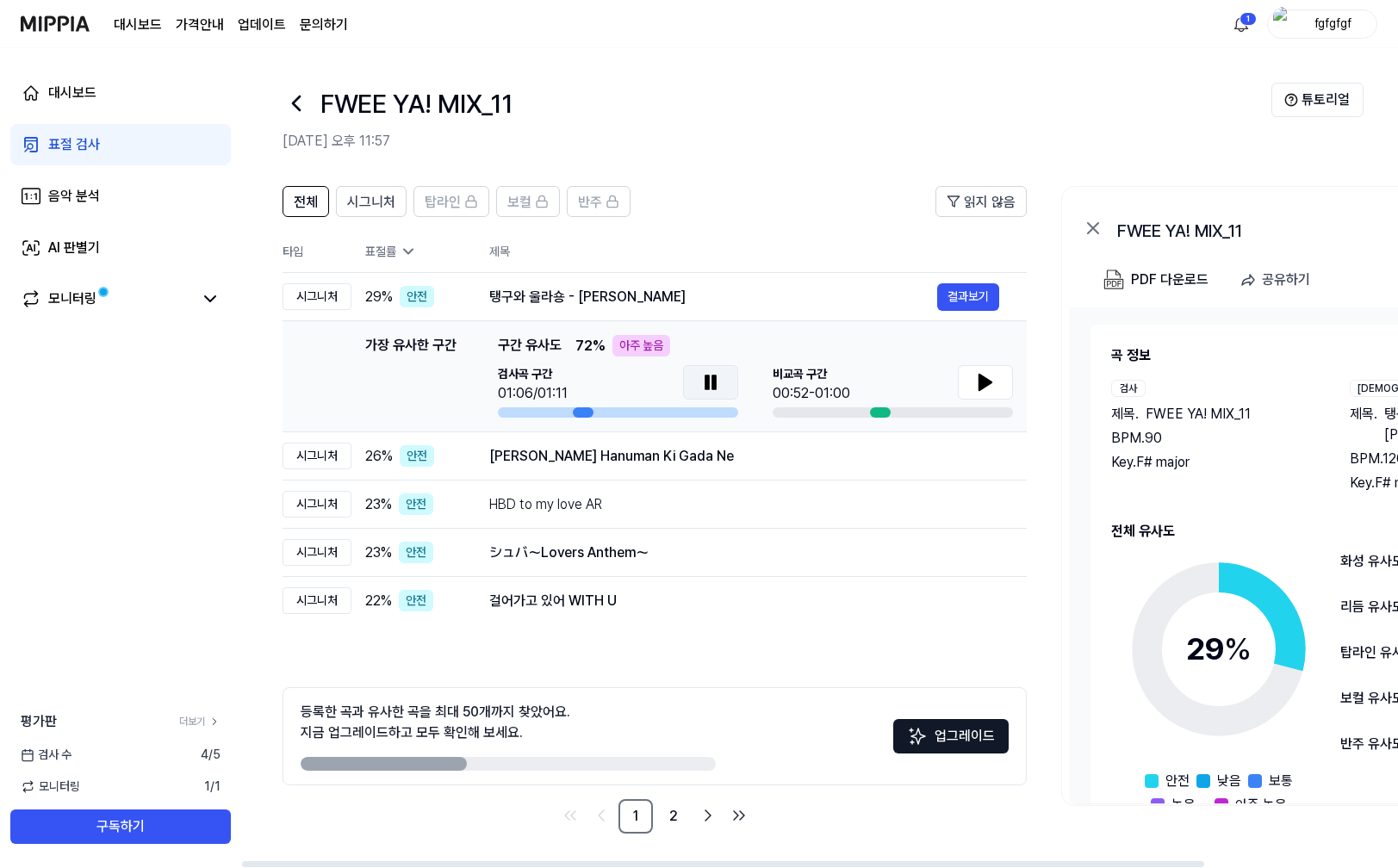
click at [713, 379] on icon at bounding box center [714, 383] width 3 height 14
click at [975, 382] on icon at bounding box center [985, 383] width 21 height 21
click at [713, 387] on icon at bounding box center [710, 383] width 21 height 21
click at [713, 387] on icon at bounding box center [714, 383] width 3 height 14
click at [708, 458] on div "[PERSON_NAME] Hanuman Ki Gada Ne" at bounding box center [713, 456] width 448 height 21
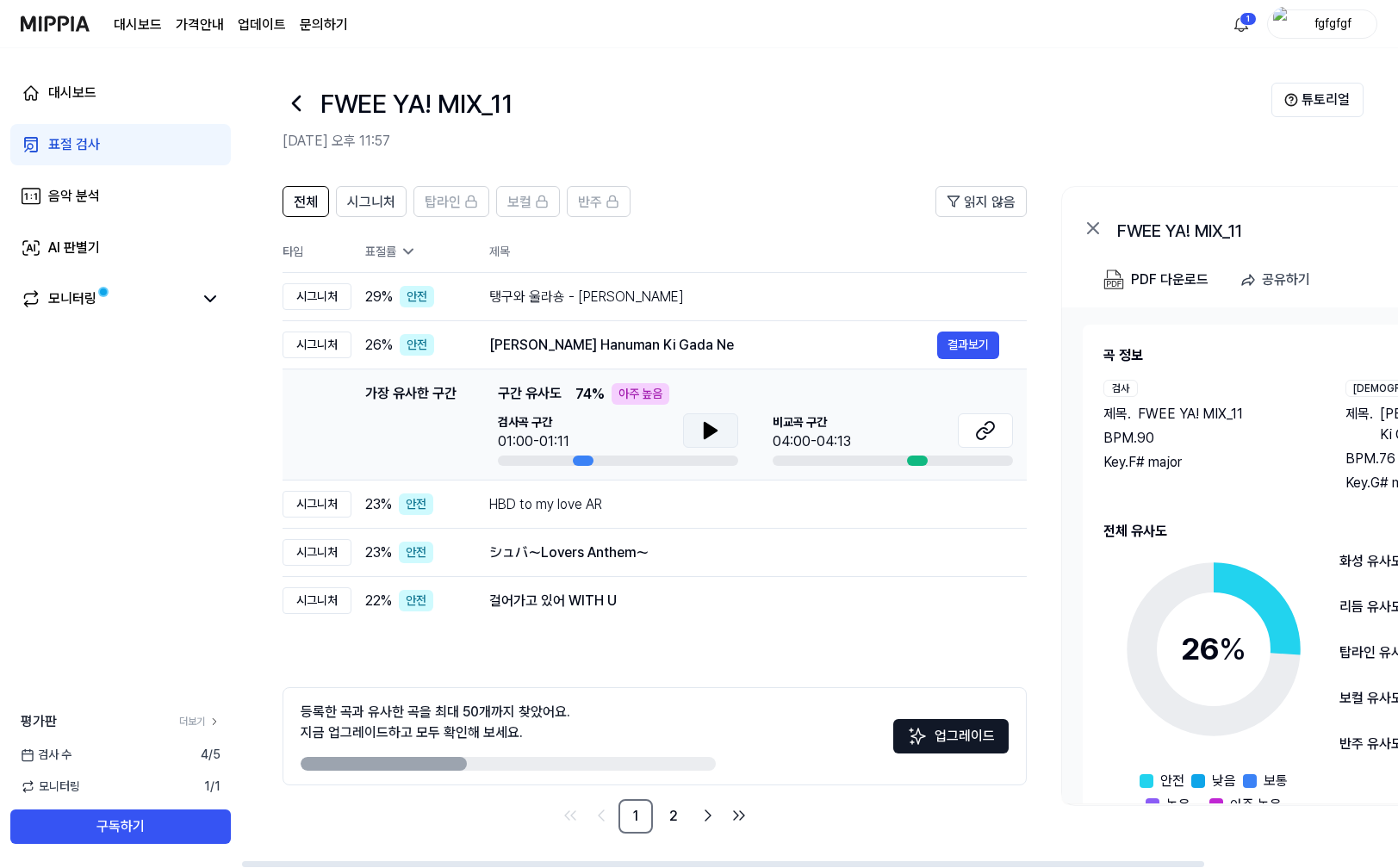
click at [722, 430] on button at bounding box center [710, 430] width 55 height 35
click at [720, 423] on button at bounding box center [710, 430] width 55 height 35
click at [829, 496] on div "HBD to my love AR" at bounding box center [713, 504] width 448 height 21
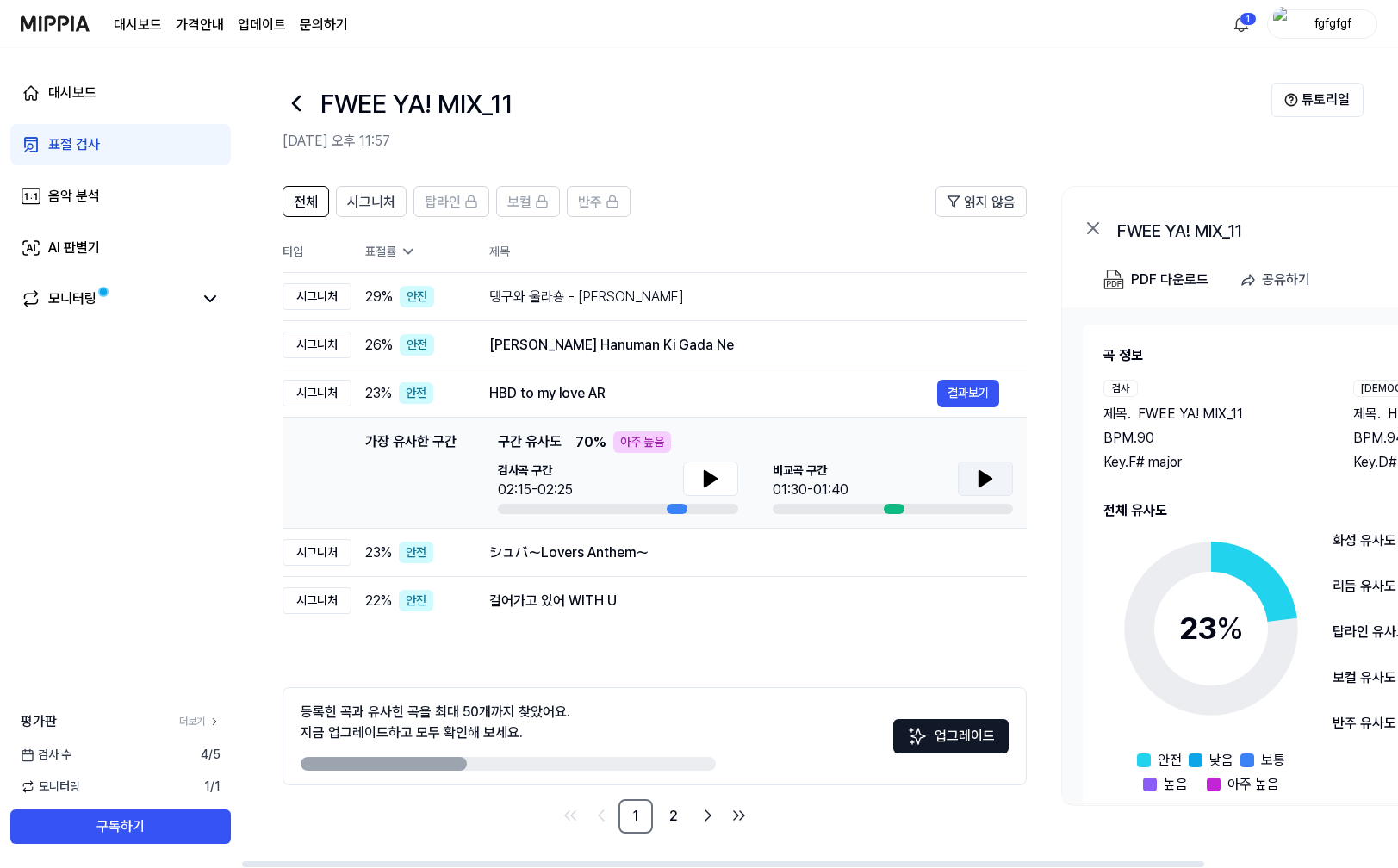
click at [986, 472] on icon at bounding box center [985, 478] width 21 height 21
click at [700, 478] on icon at bounding box center [710, 478] width 21 height 21
click at [705, 468] on icon at bounding box center [710, 478] width 21 height 21
click at [635, 547] on div "シュバ～Lovers Anthem～" at bounding box center [713, 553] width 448 height 21
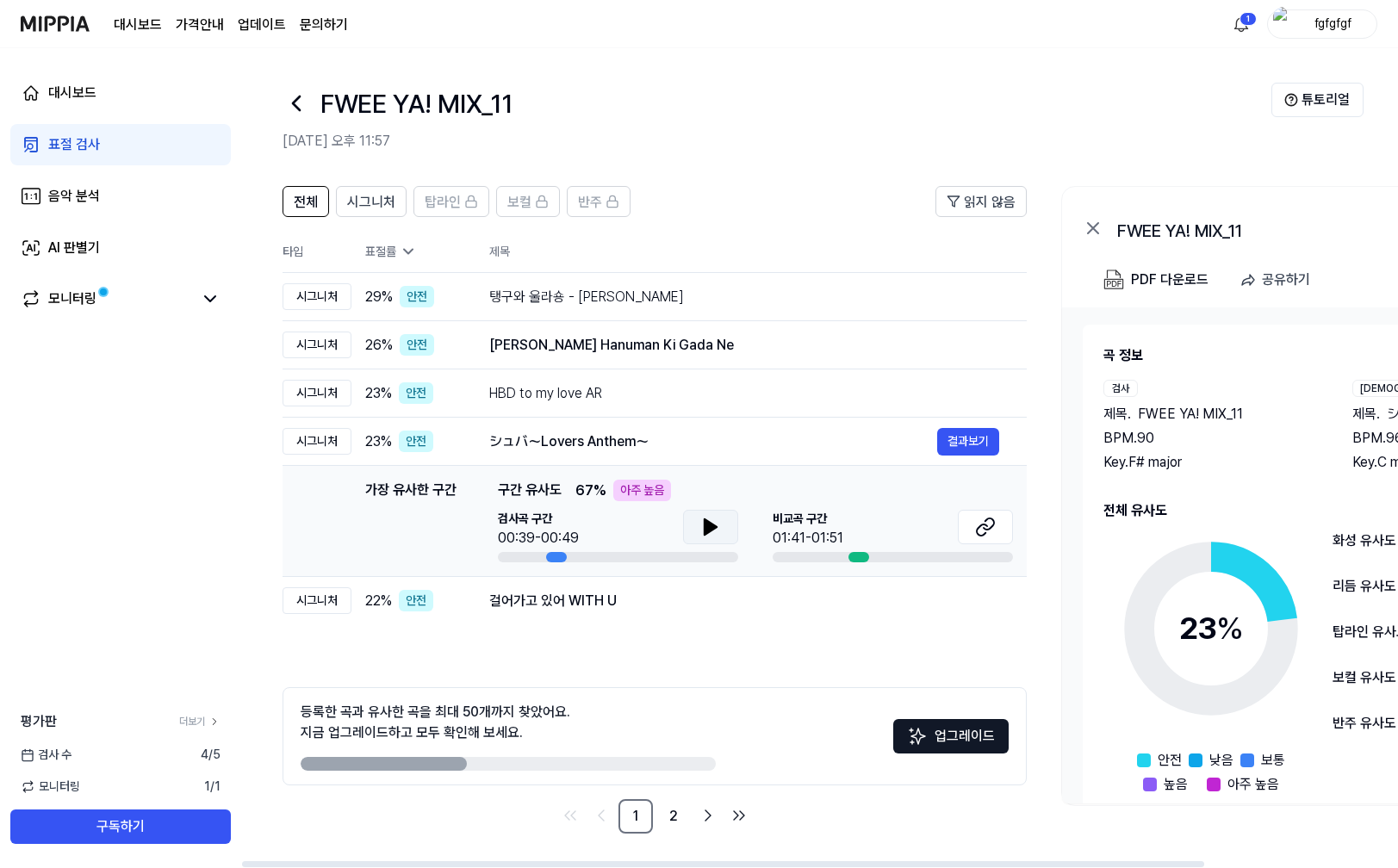
drag, startPoint x: 740, startPoint y: 529, endPoint x: 729, endPoint y: 529, distance: 11.0
click at [739, 529] on div "검사곡 구간 00:39-00:49 [GEOGRAPHIC_DATA] 구간 01:41-01:51" at bounding box center [755, 535] width 515 height 53
click at [718, 531] on icon at bounding box center [709, 527] width 21 height 21
drag, startPoint x: 708, startPoint y: 532, endPoint x: 985, endPoint y: 518, distance: 277.4
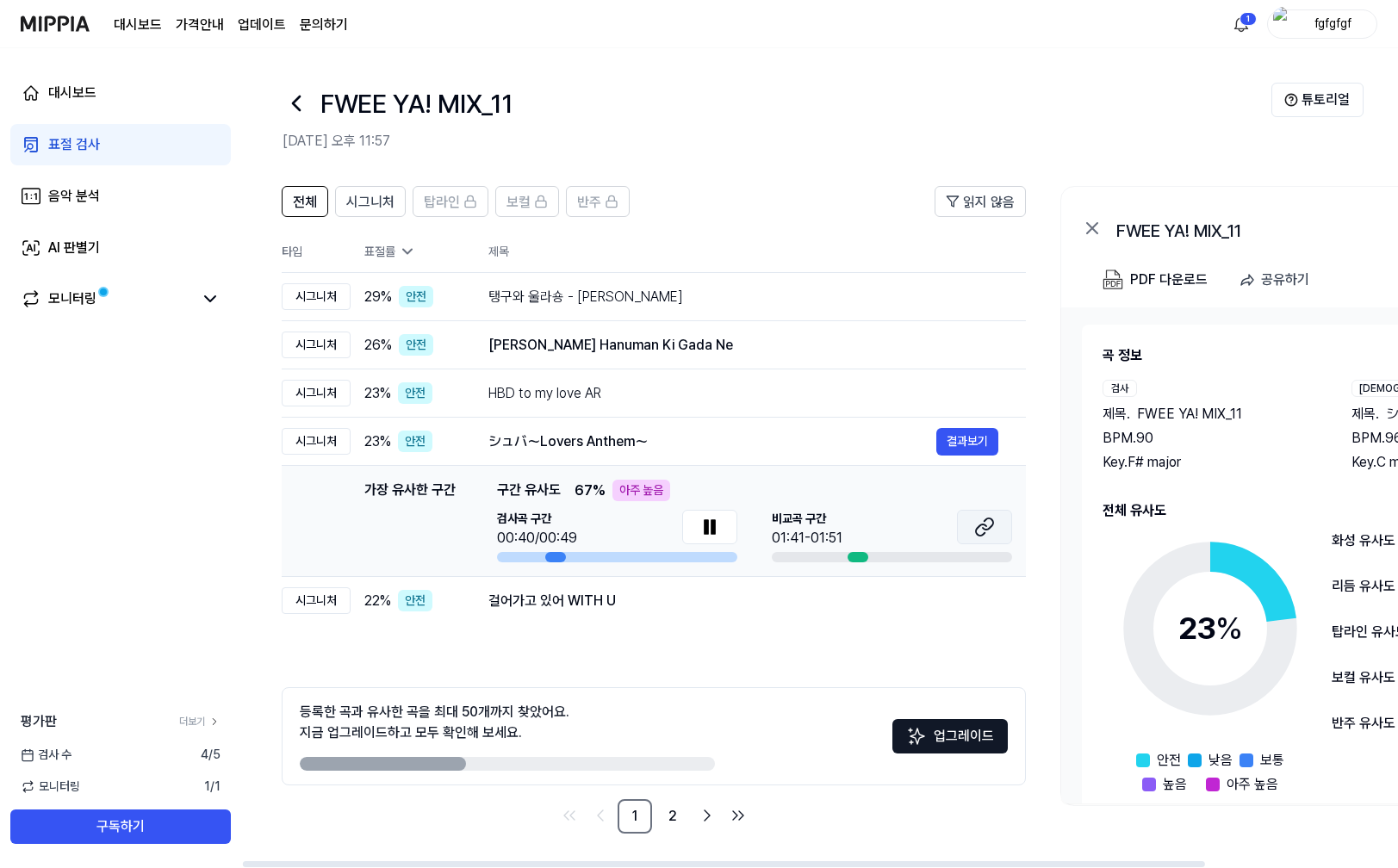
click at [709, 531] on icon at bounding box center [709, 527] width 21 height 21
click at [999, 519] on button at bounding box center [985, 527] width 55 height 35
drag, startPoint x: 733, startPoint y: 540, endPoint x: 721, endPoint y: 539, distance: 12.0
click at [731, 540] on button at bounding box center [710, 527] width 55 height 35
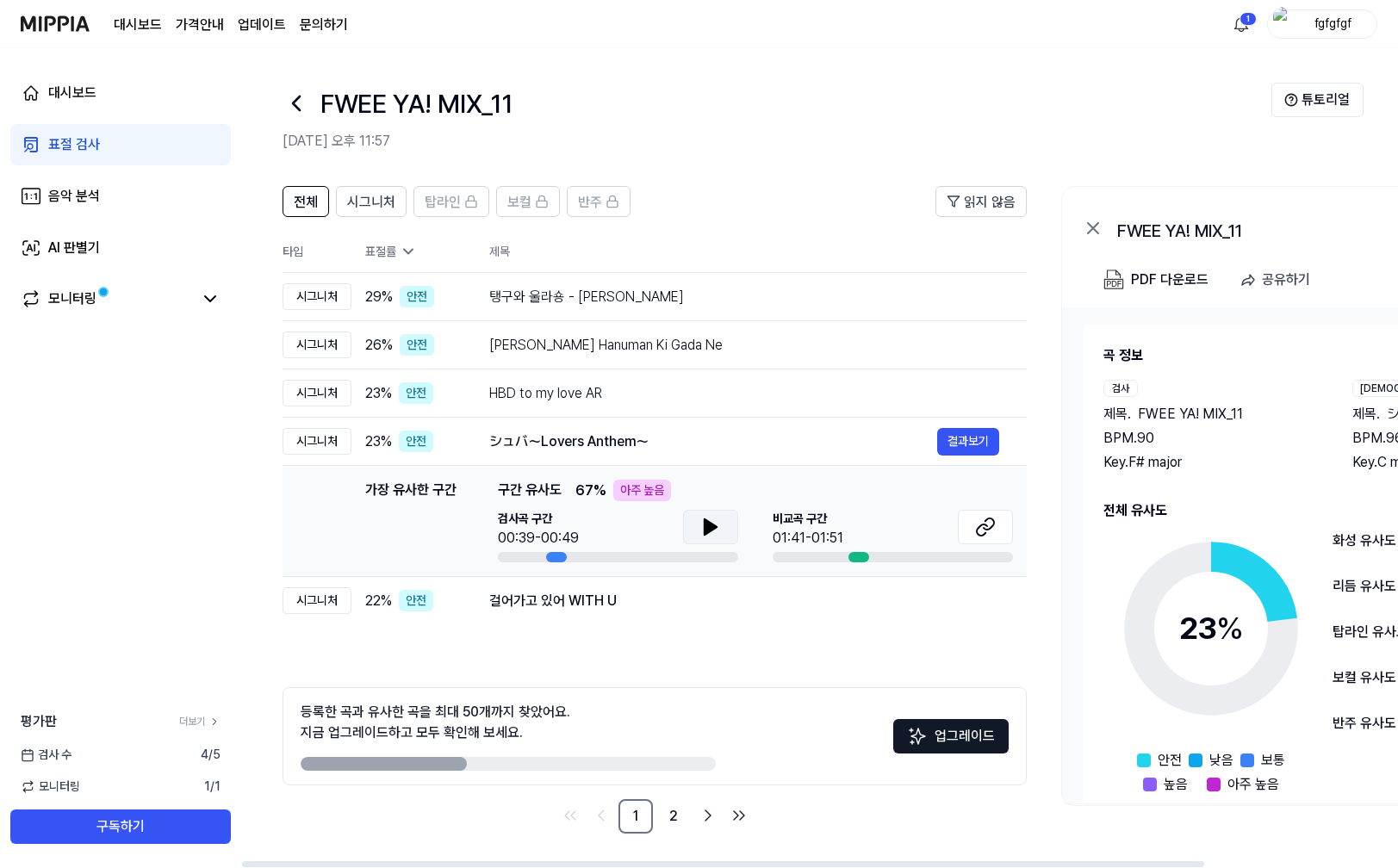
scroll to position [0, 3]
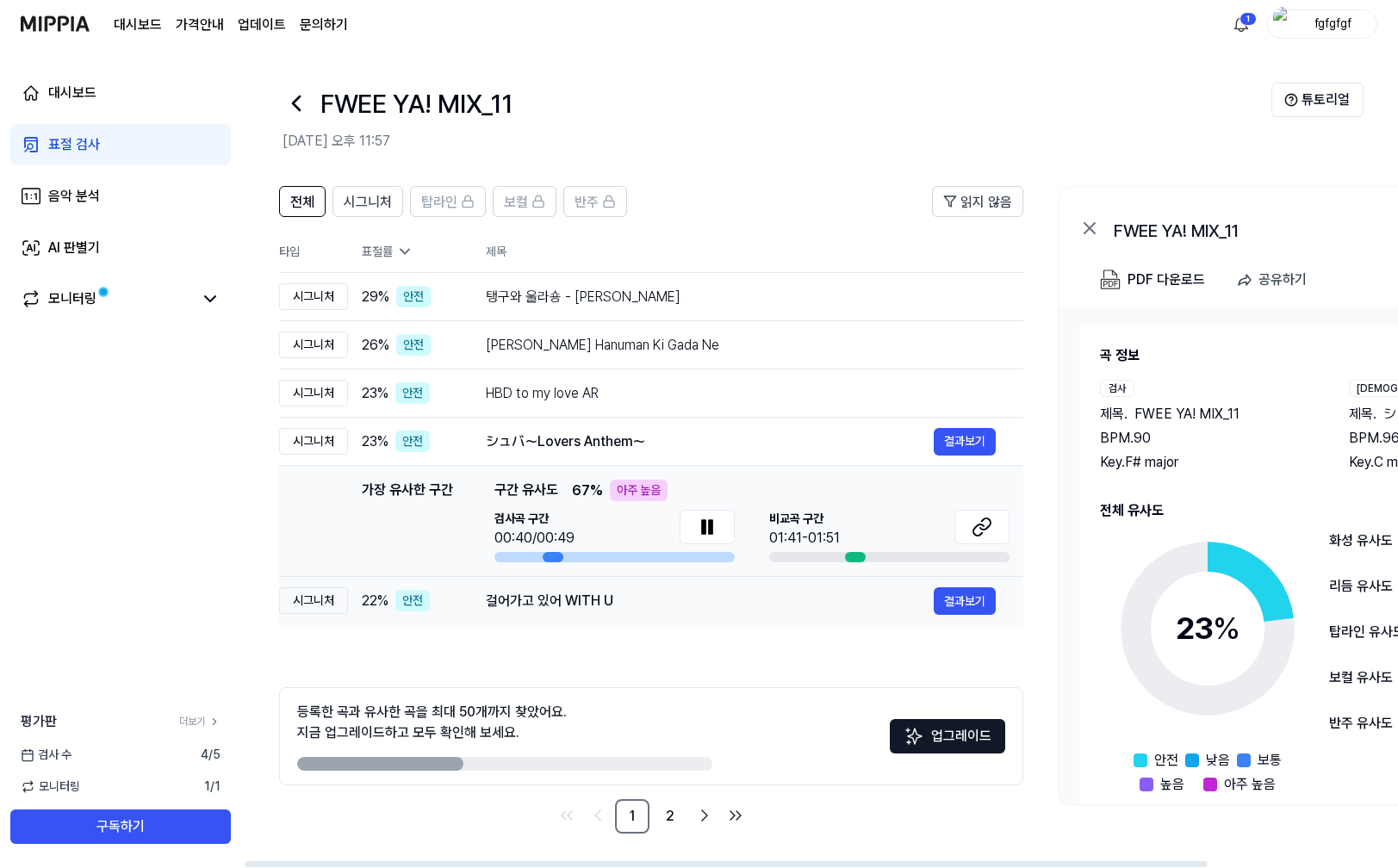
click at [715, 599] on div "걸어가고 있어 WITH U" at bounding box center [709, 601] width 448 height 21
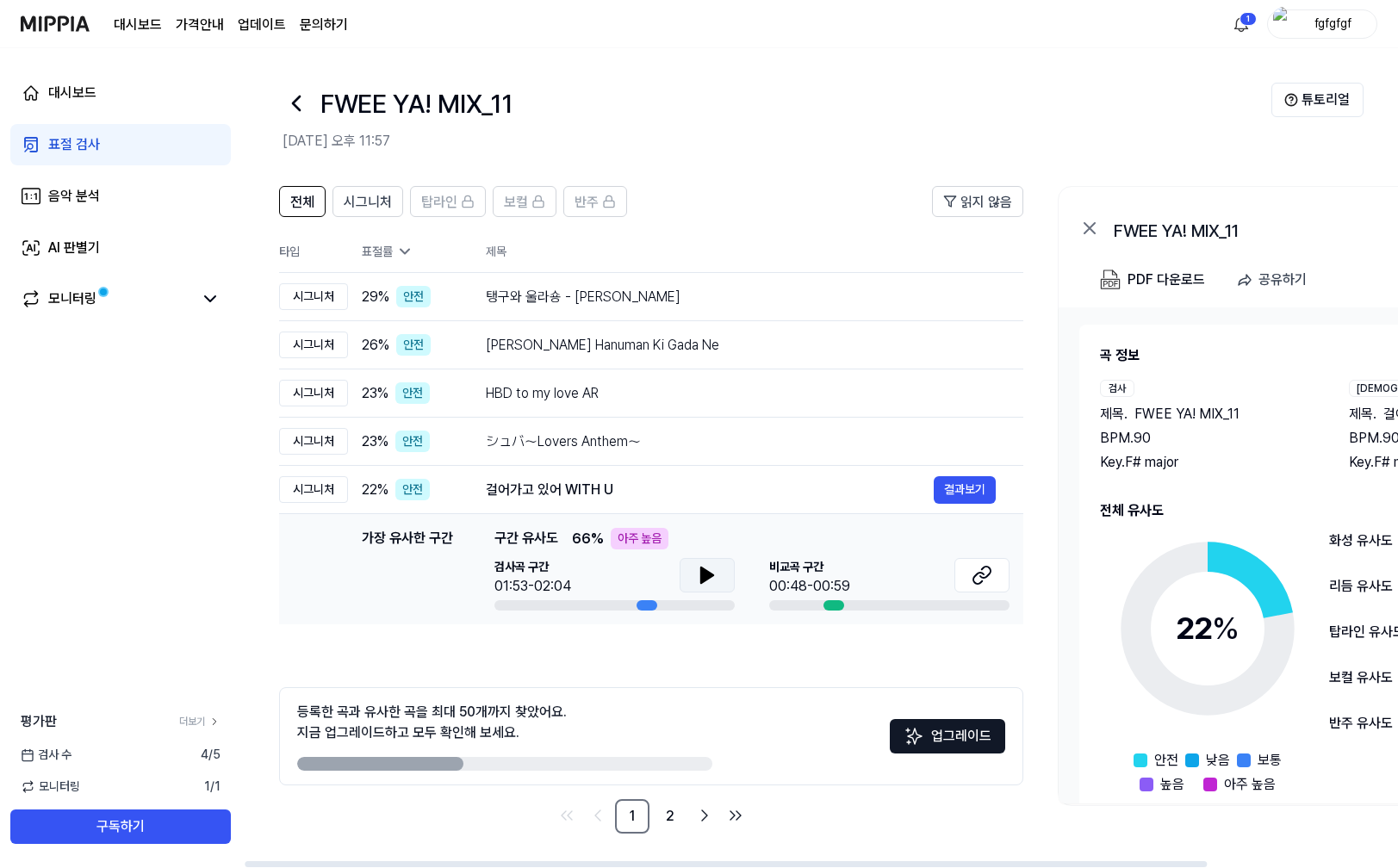
click at [686, 567] on button at bounding box center [707, 575] width 55 height 35
click at [975, 574] on icon at bounding box center [978, 578] width 10 height 11
